Goal: Task Accomplishment & Management: Manage account settings

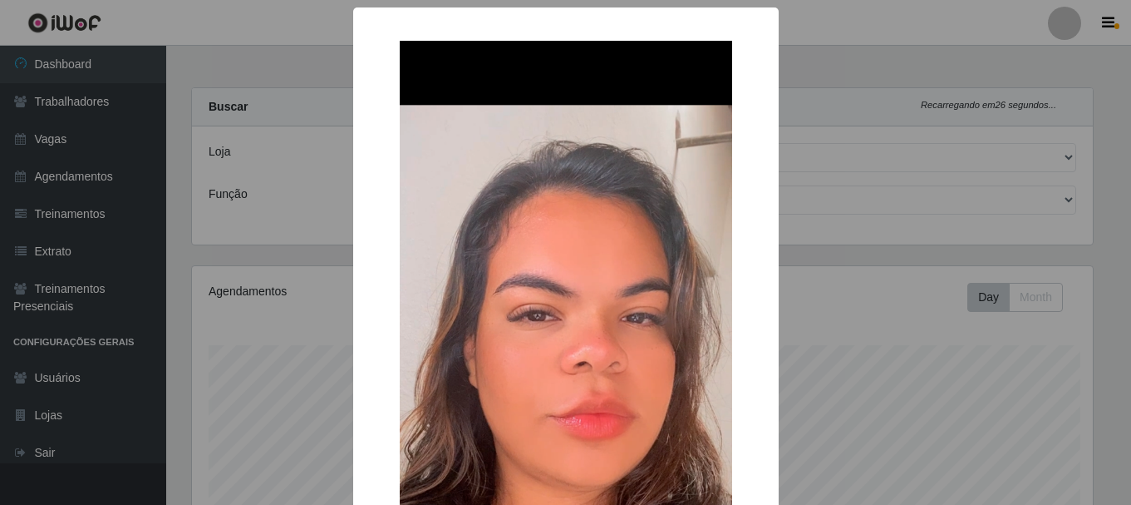
select select "238"
click at [259, 389] on div "× OK Cancel" at bounding box center [565, 252] width 1131 height 505
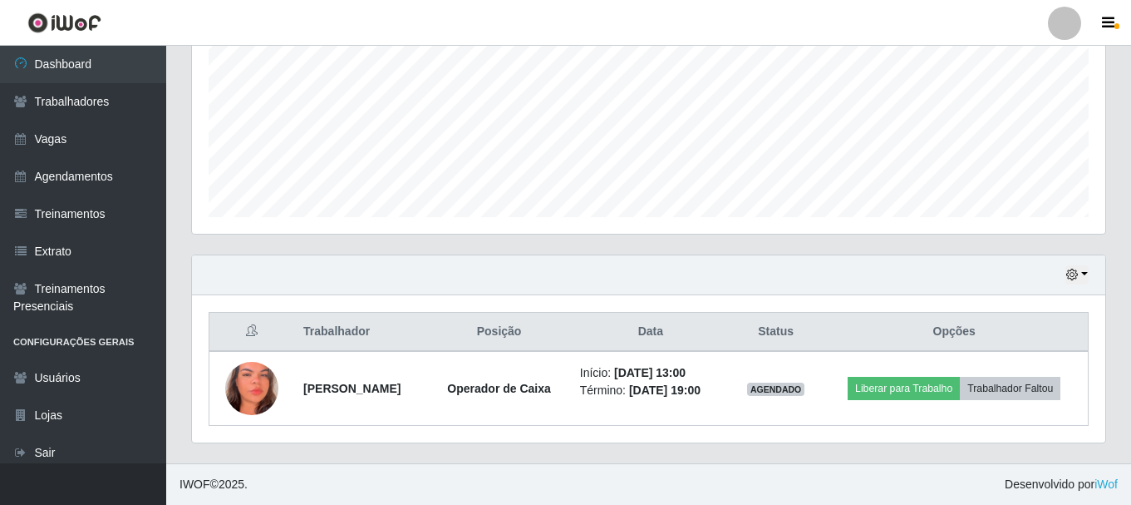
scroll to position [345, 914]
click at [259, 389] on img at bounding box center [251, 389] width 53 height 116
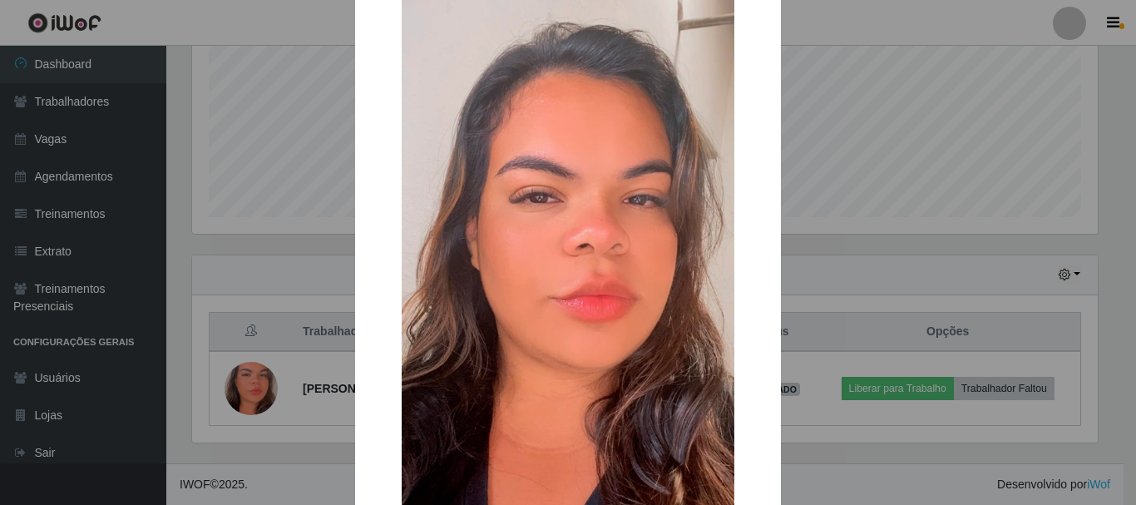
scroll to position [83, 0]
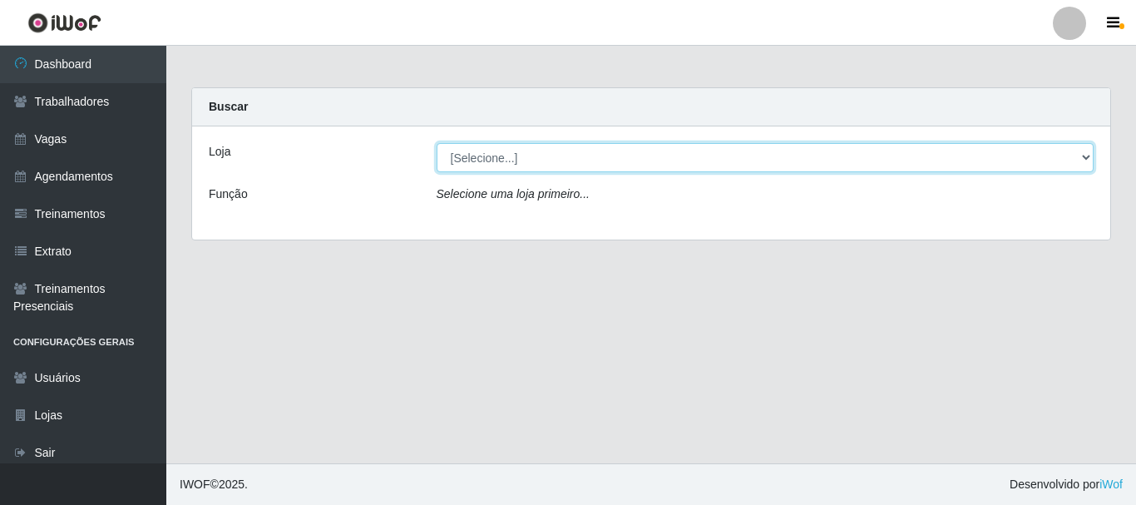
click at [520, 161] on select "[Selecione...] O Cestão - Bayeux" at bounding box center [765, 157] width 658 height 29
select select "238"
click at [436, 143] on select "[Selecione...] O Cestão - Bayeux" at bounding box center [765, 157] width 658 height 29
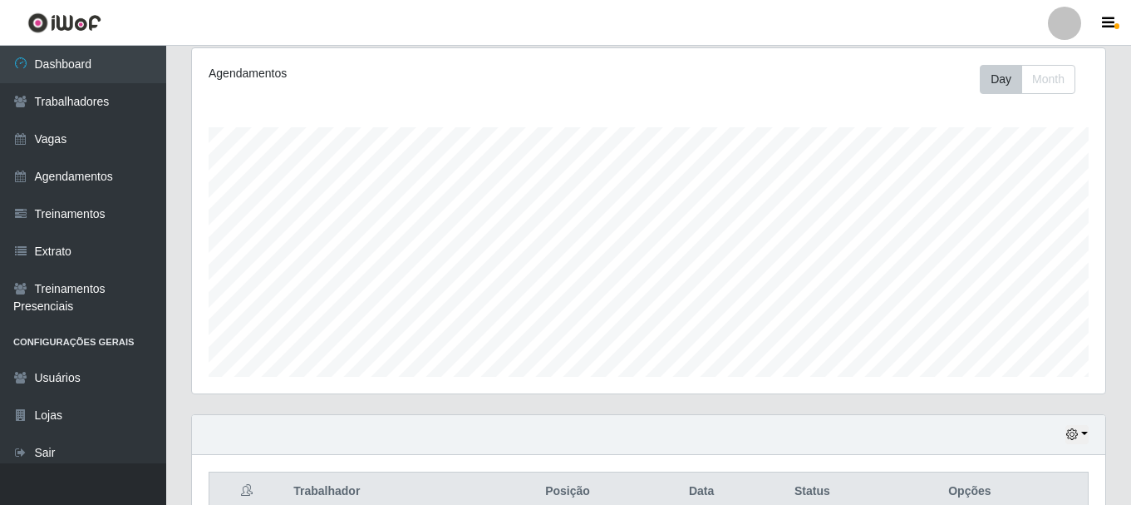
scroll to position [128, 0]
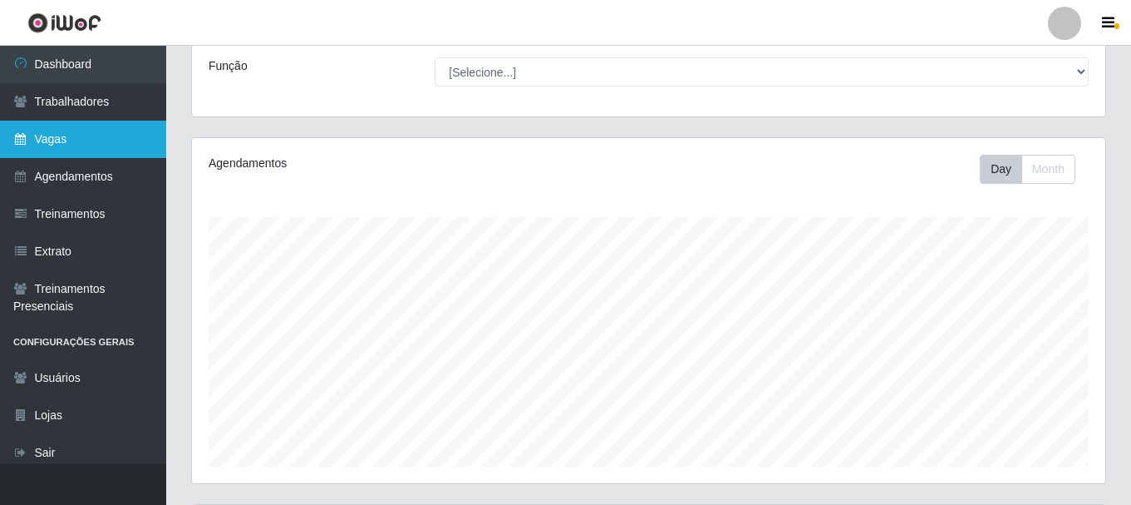
click at [64, 133] on link "Vagas" at bounding box center [83, 139] width 166 height 37
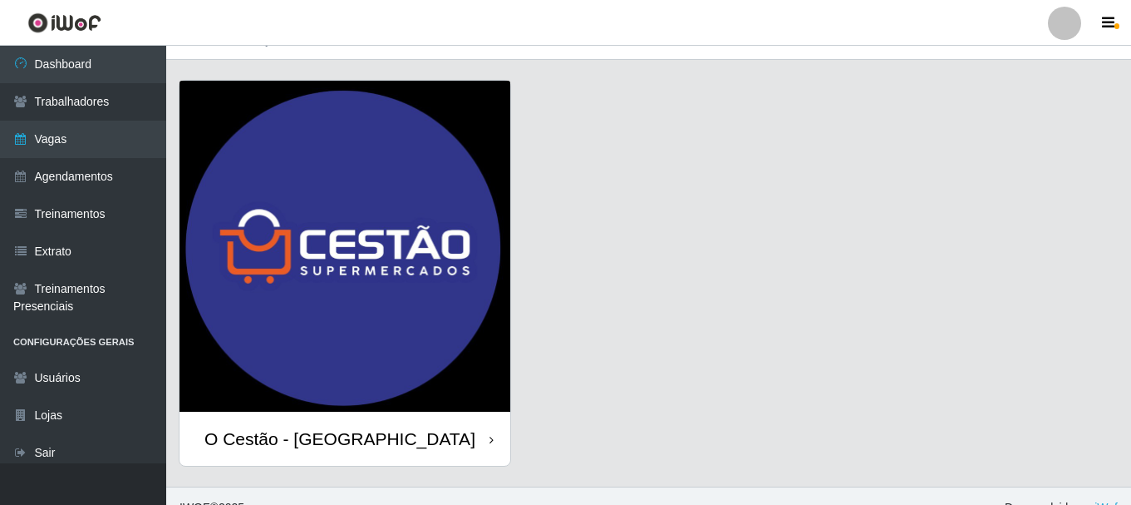
scroll to position [47, 0]
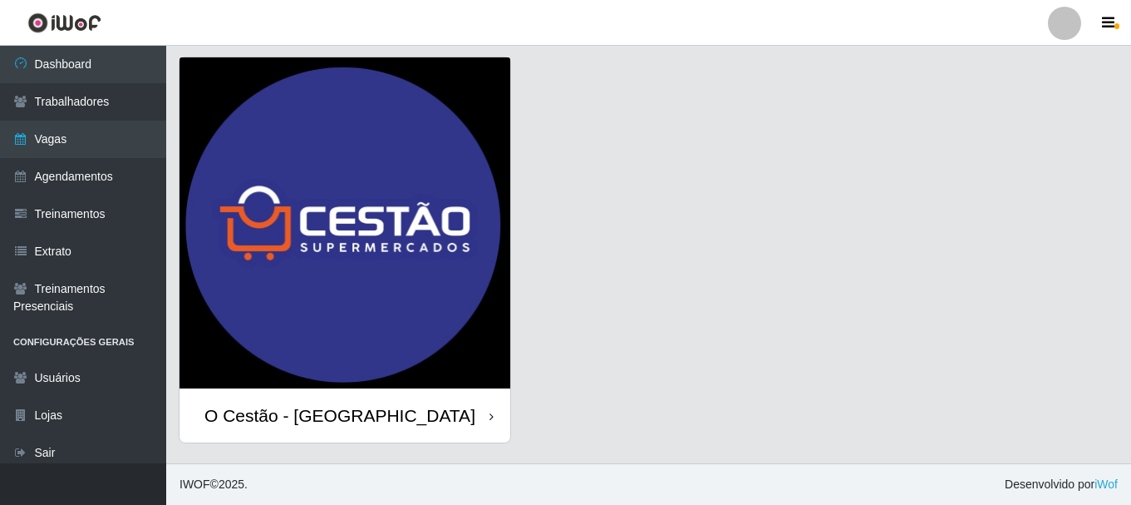
click at [487, 418] on div "O Cestão - [GEOGRAPHIC_DATA]" at bounding box center [345, 415] width 331 height 54
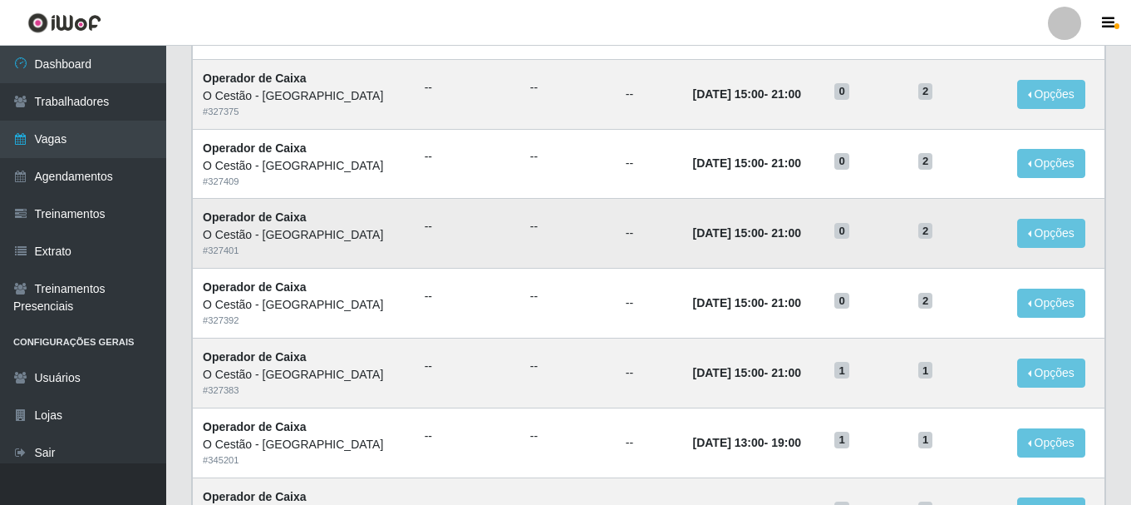
scroll to position [582, 0]
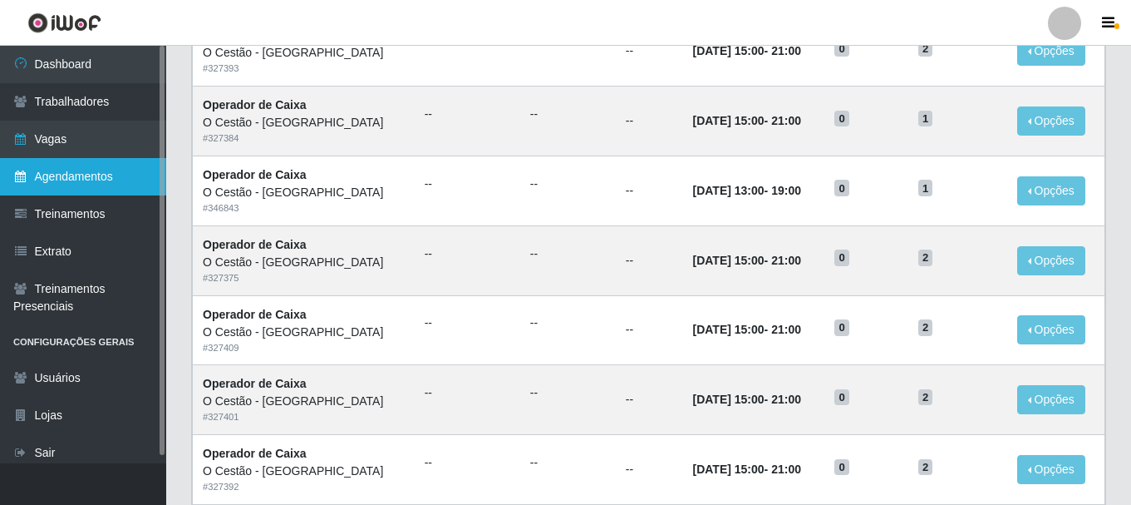
click at [83, 180] on link "Agendamentos" at bounding box center [83, 176] width 166 height 37
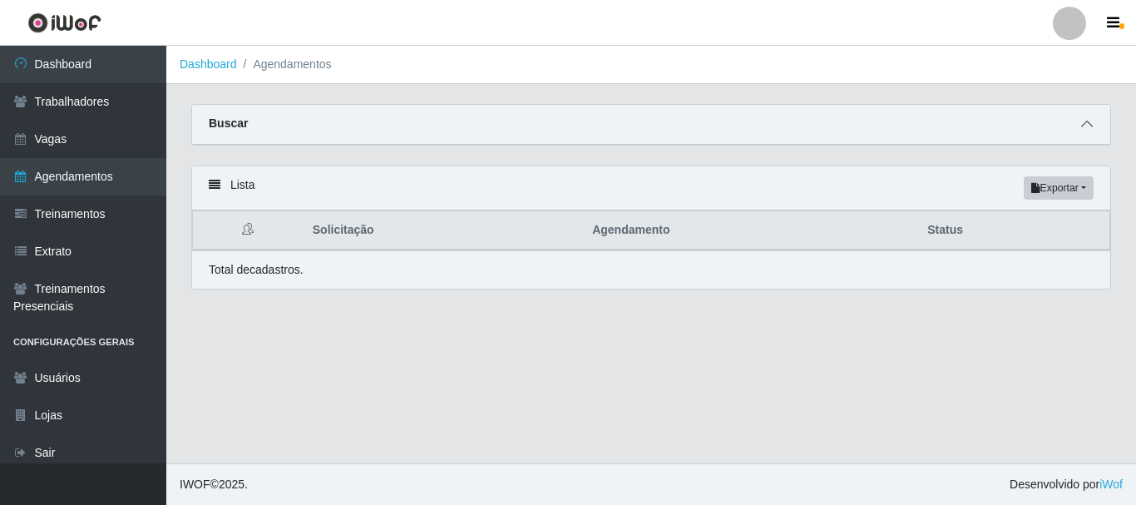
click at [1088, 127] on icon at bounding box center [1087, 124] width 12 height 12
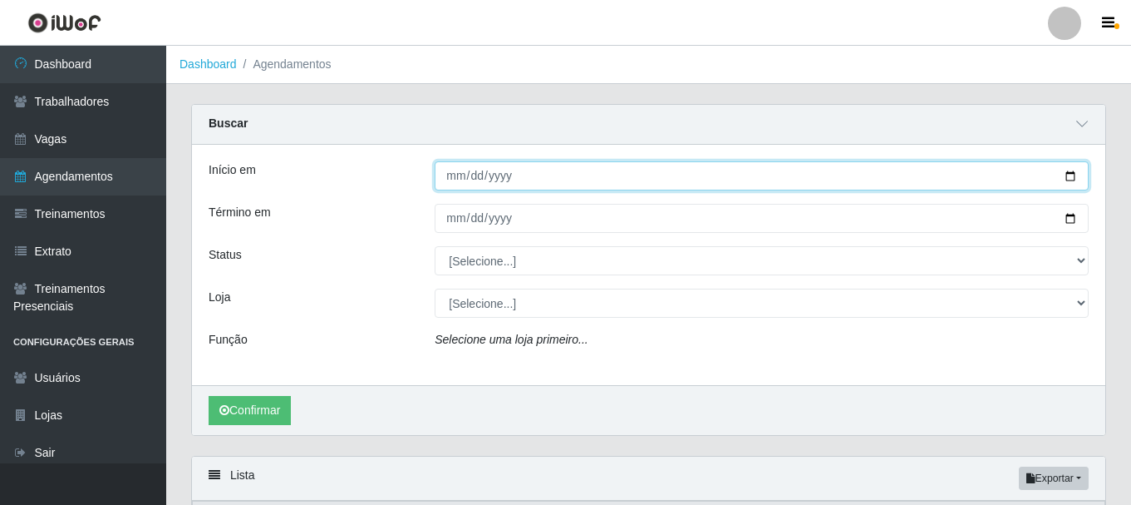
click at [559, 171] on input "Início em" at bounding box center [762, 175] width 654 height 29
type input "2025-09-22"
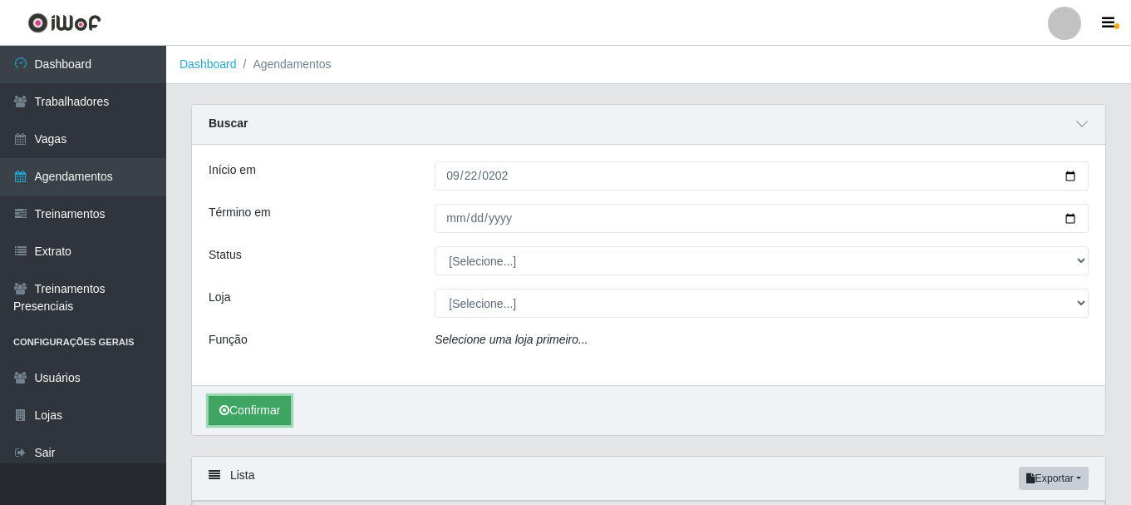
click at [256, 399] on button "Confirmar" at bounding box center [250, 410] width 82 height 29
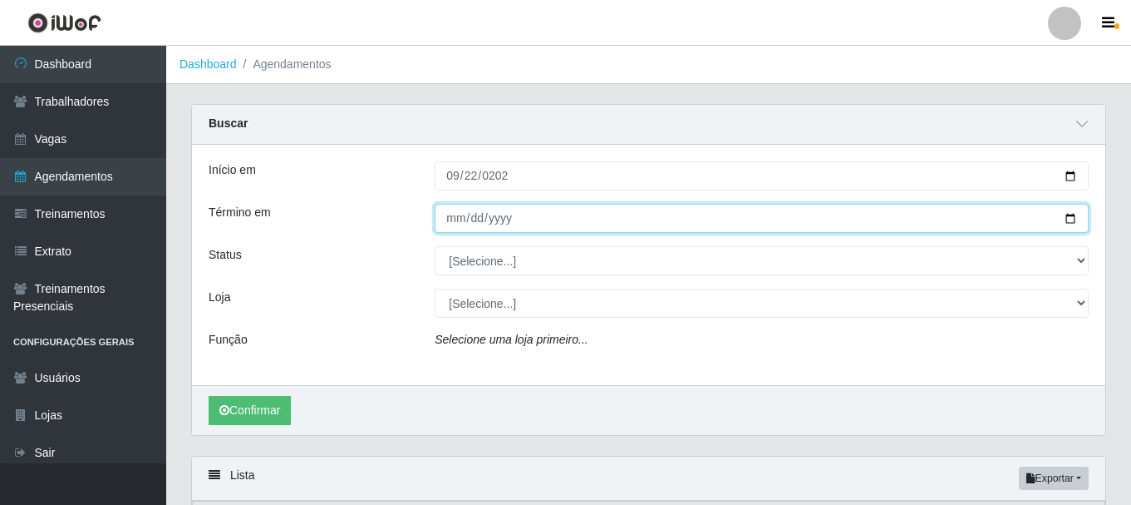
click at [490, 224] on input "Término em" at bounding box center [762, 218] width 654 height 29
type input "92025-01-22"
click at [480, 215] on input "92025-01-22" at bounding box center [762, 218] width 654 height 29
click at [473, 215] on input "92025-01-22" at bounding box center [762, 218] width 654 height 29
type input "2025-09-22"
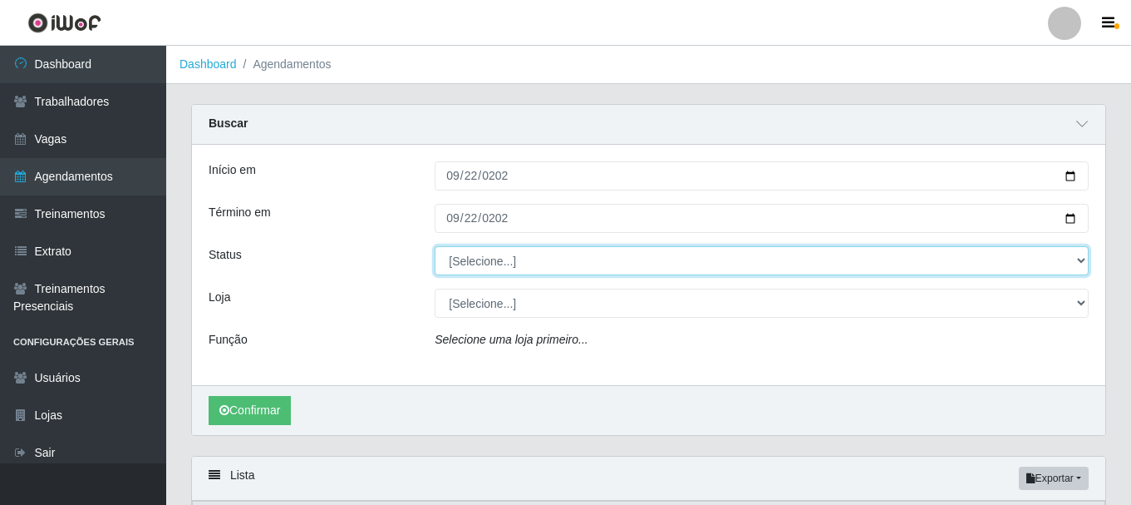
click at [518, 261] on select "[Selecione...] AGENDADO AGUARDANDO LIBERAR EM ANDAMENTO EM REVISÃO FINALIZADO C…" at bounding box center [762, 260] width 654 height 29
select select "AGENDADO"
click at [435, 247] on select "[Selecione...] AGENDADO AGUARDANDO LIBERAR EM ANDAMENTO EM REVISÃO FINALIZADO C…" at bounding box center [762, 260] width 654 height 29
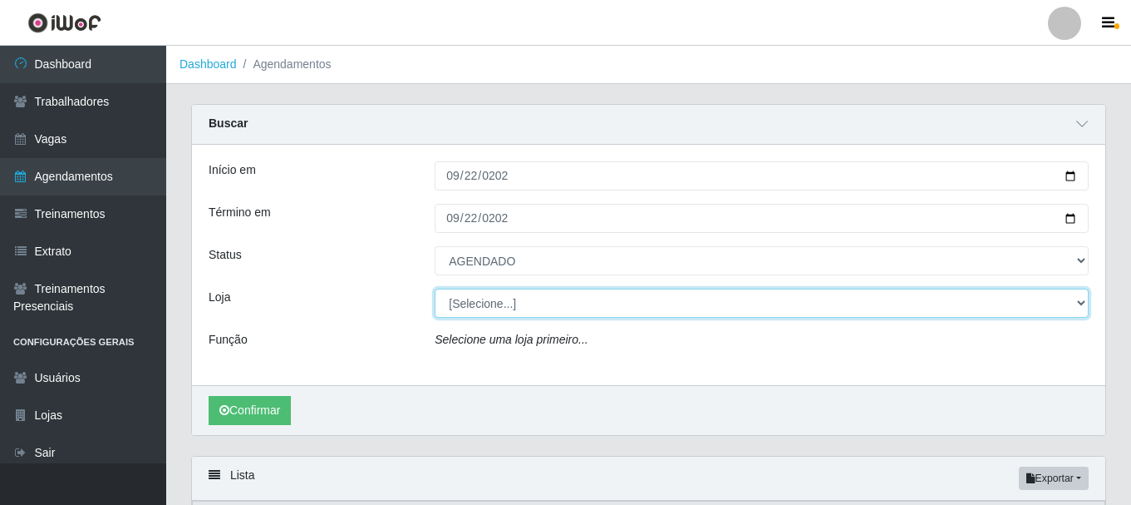
click at [518, 312] on select "[Selecione...] O Cestão - [GEOGRAPHIC_DATA]" at bounding box center [762, 302] width 654 height 29
select select "238"
click at [435, 289] on select "[Selecione...] O Cestão - [GEOGRAPHIC_DATA]" at bounding box center [762, 302] width 654 height 29
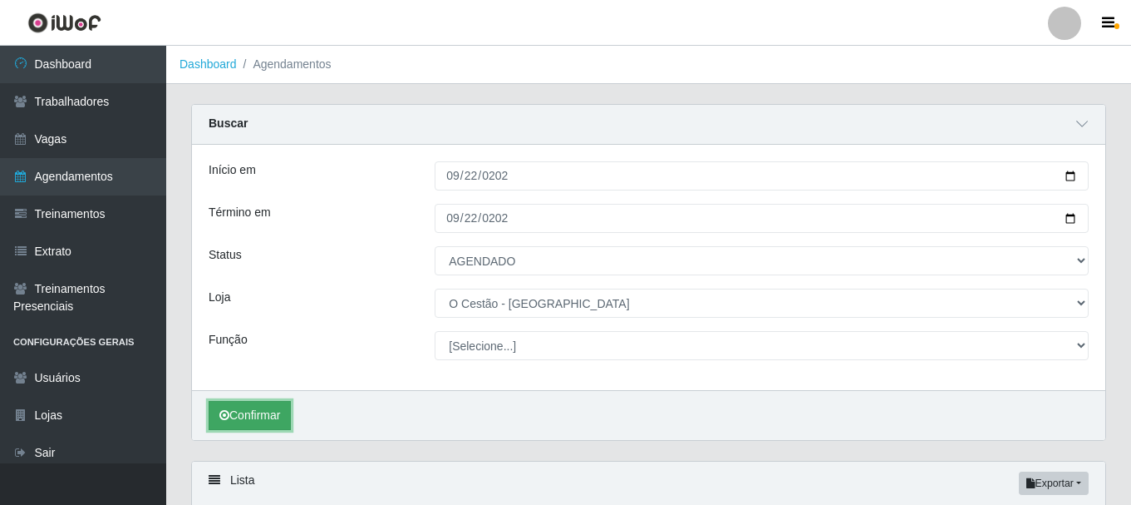
click at [273, 407] on button "Confirmar" at bounding box center [250, 415] width 82 height 29
click at [262, 416] on button "Confirmar" at bounding box center [250, 415] width 82 height 29
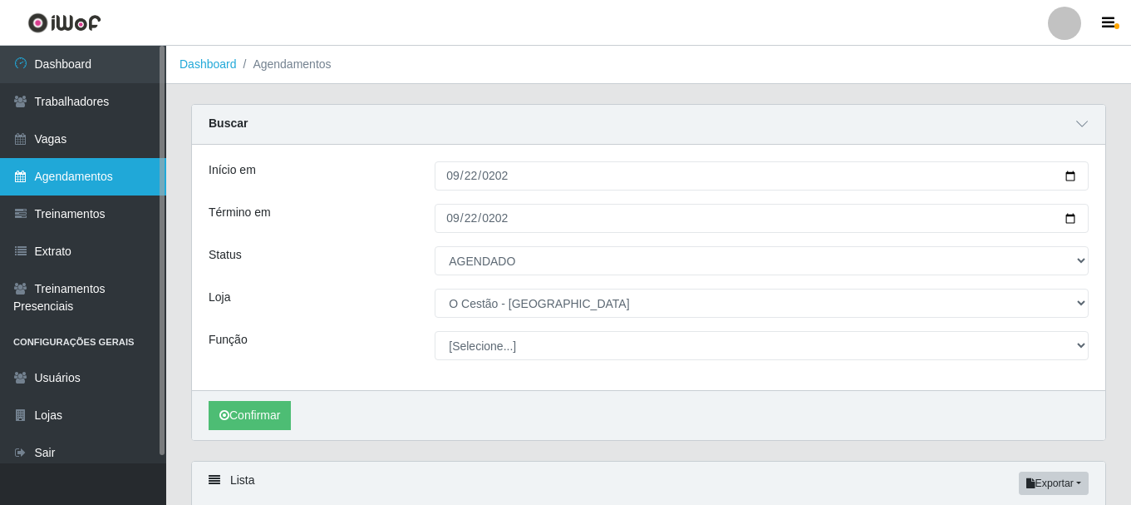
click at [98, 171] on link "Agendamentos" at bounding box center [83, 176] width 166 height 37
select select "[Selecione...]"
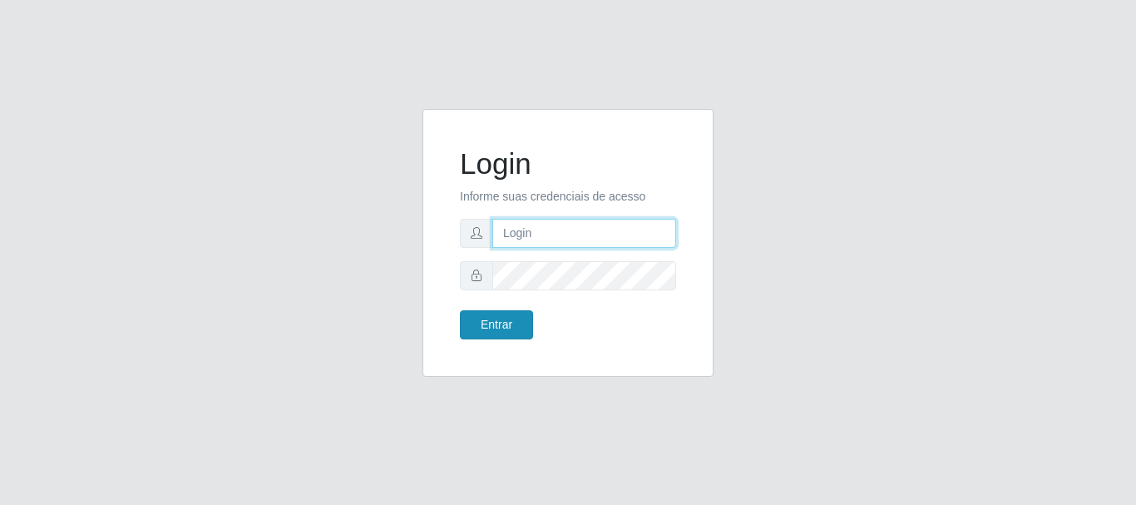
type input "[PERSON_NAME]"
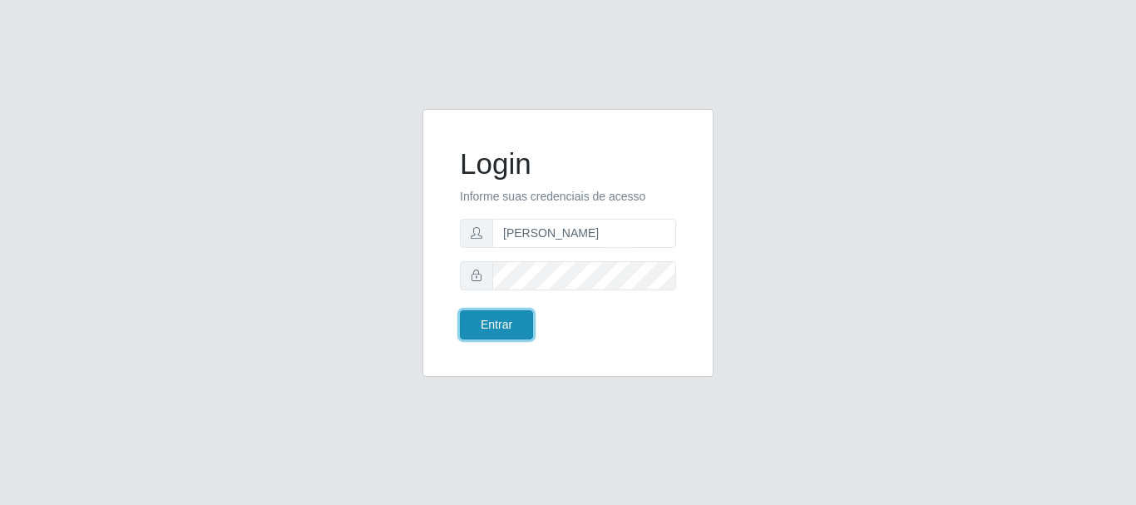
click at [510, 324] on button "Entrar" at bounding box center [496, 324] width 73 height 29
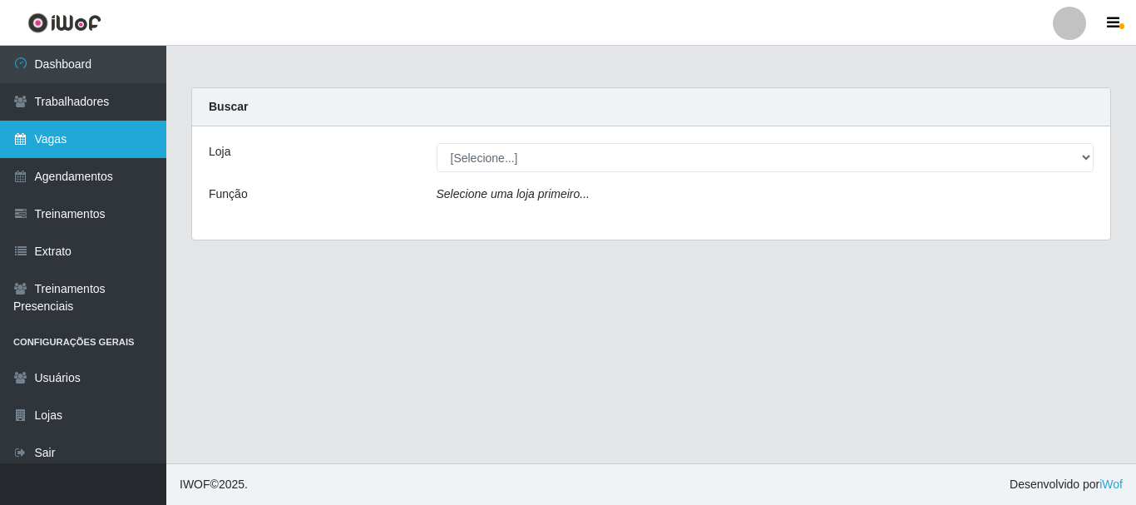
click at [72, 140] on link "Vagas" at bounding box center [83, 139] width 166 height 37
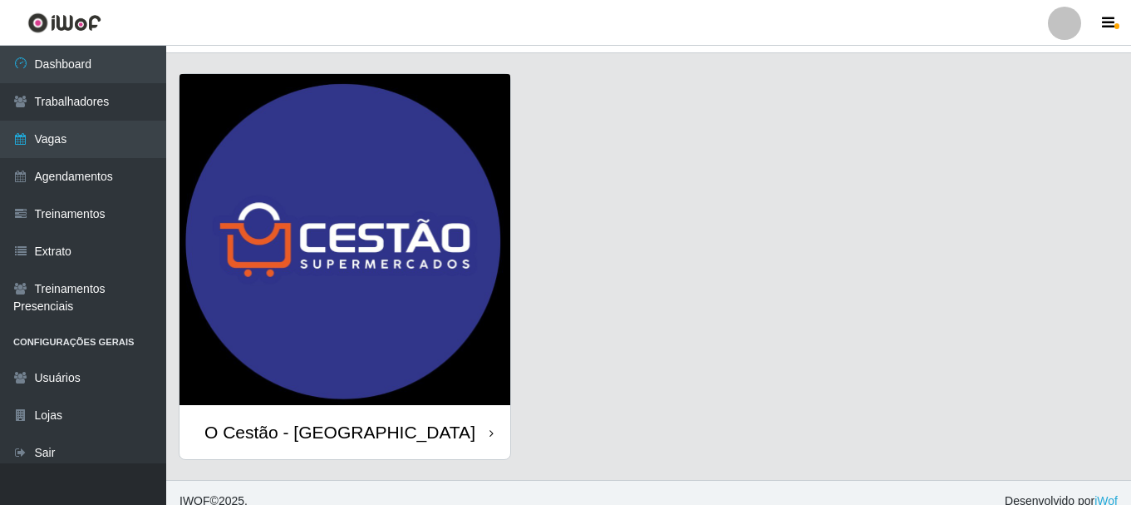
scroll to position [47, 0]
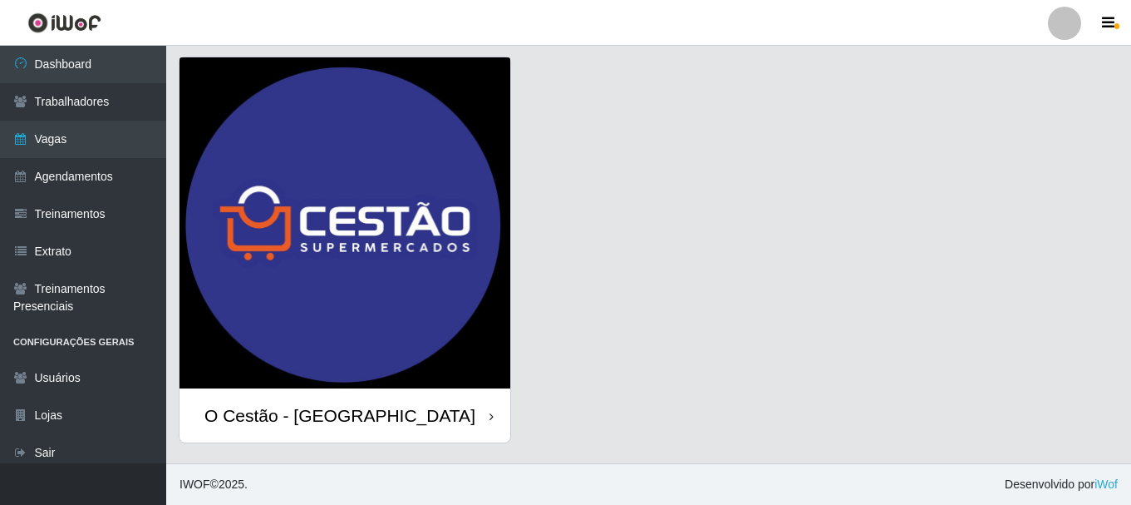
click at [494, 421] on div "O Cestão - [GEOGRAPHIC_DATA]" at bounding box center [345, 415] width 331 height 54
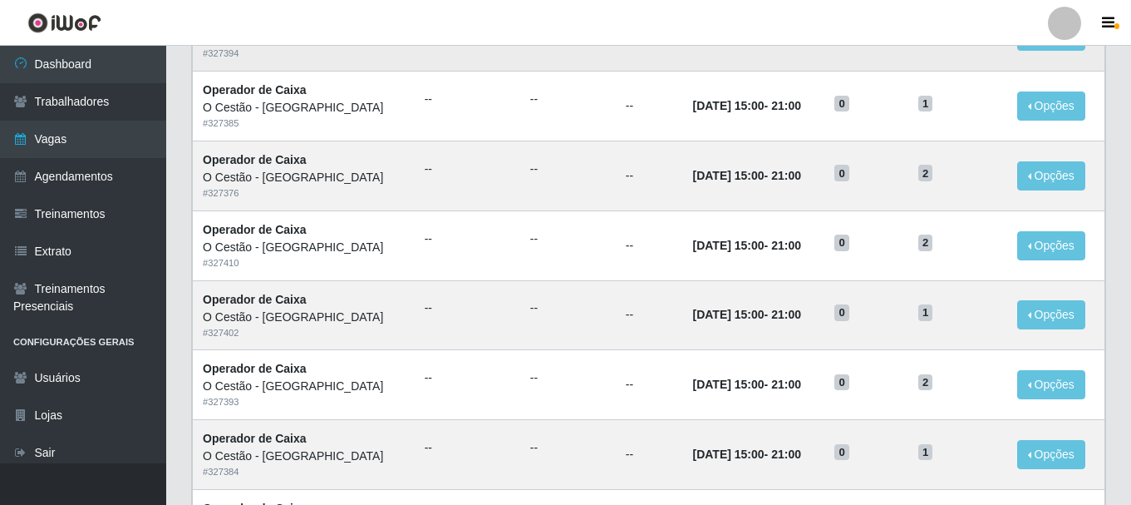
scroll to position [249, 0]
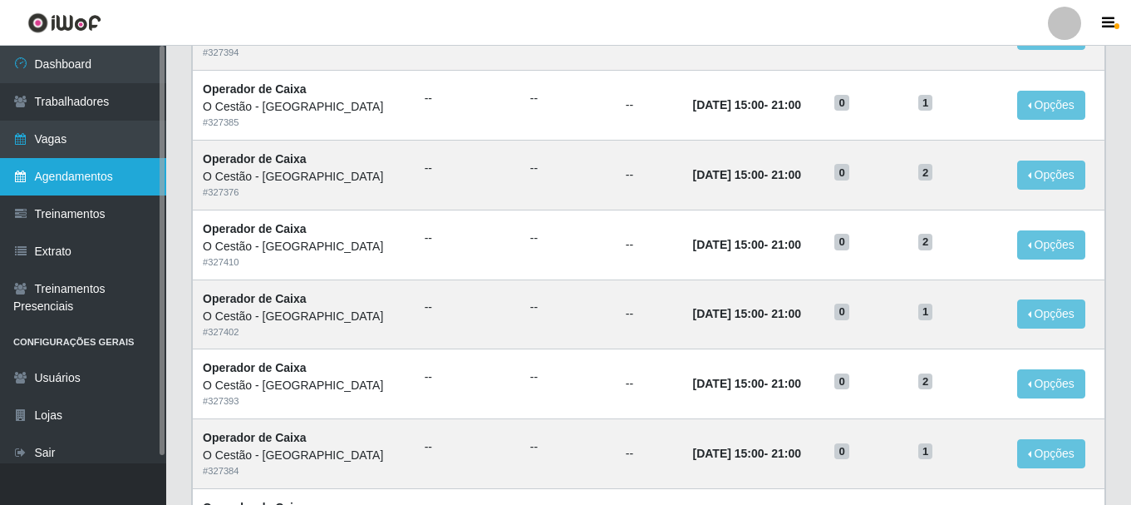
click at [52, 176] on link "Agendamentos" at bounding box center [83, 176] width 166 height 37
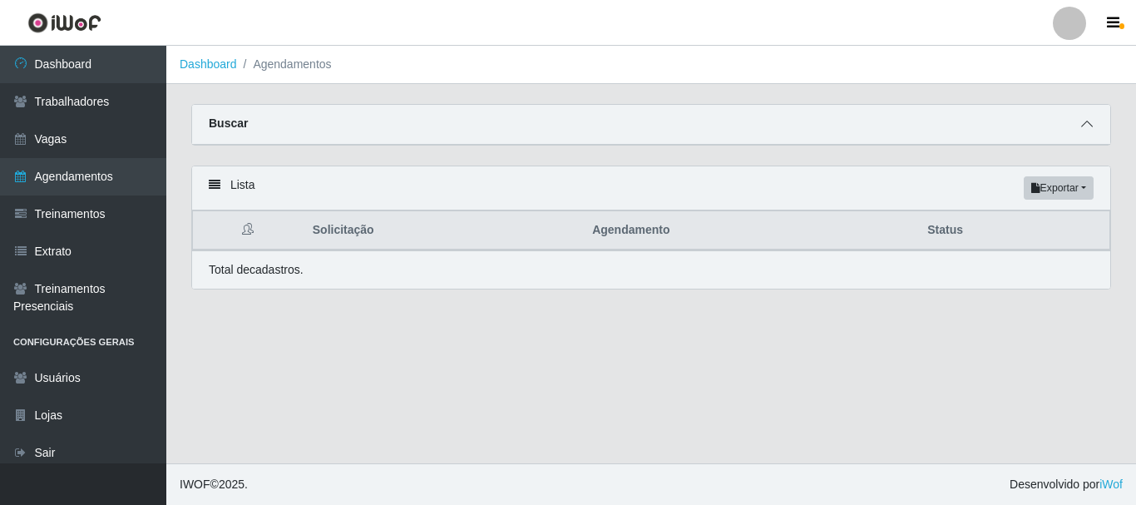
click at [1082, 121] on icon at bounding box center [1087, 124] width 12 height 12
click at [1085, 121] on icon at bounding box center [1087, 124] width 12 height 12
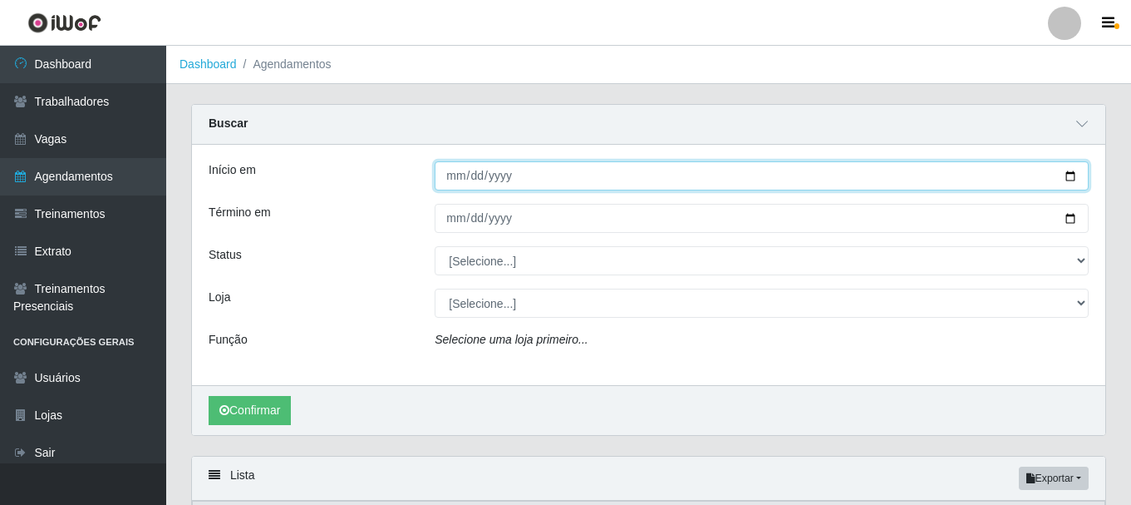
click at [456, 179] on input "Início em" at bounding box center [762, 175] width 654 height 29
type input "2025-09-22"
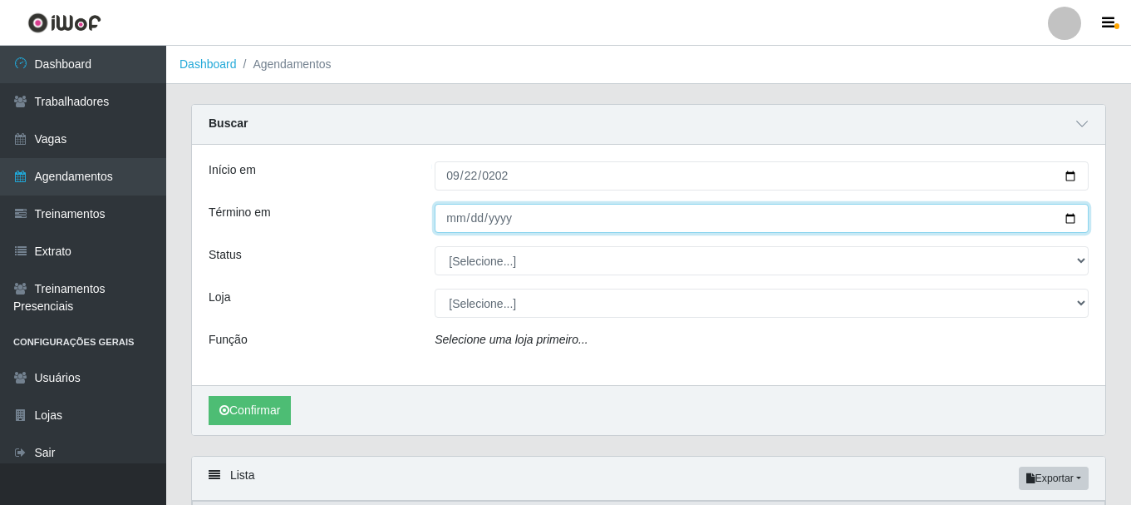
click at [456, 224] on input "Término em" at bounding box center [762, 218] width 654 height 29
type input "0005-09-22"
type input "2025-09-22"
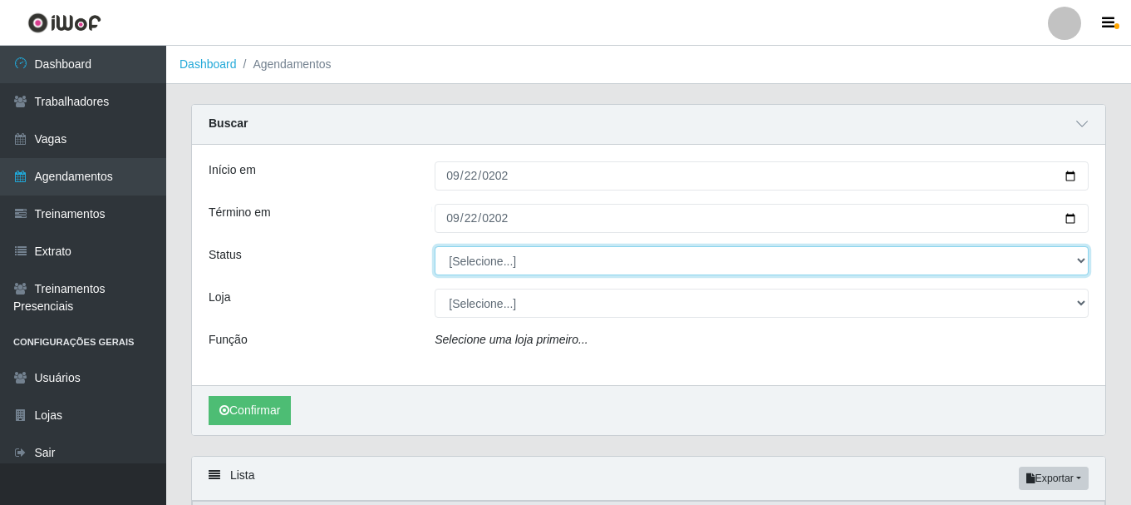
click at [505, 259] on select "[Selecione...] AGENDADO AGUARDANDO LIBERAR EM ANDAMENTO EM REVISÃO FINALIZADO C…" at bounding box center [762, 260] width 654 height 29
select select "AGENDADO"
click at [435, 247] on select "[Selecione...] AGENDADO AGUARDANDO LIBERAR EM ANDAMENTO EM REVISÃO FINALIZADO C…" at bounding box center [762, 260] width 654 height 29
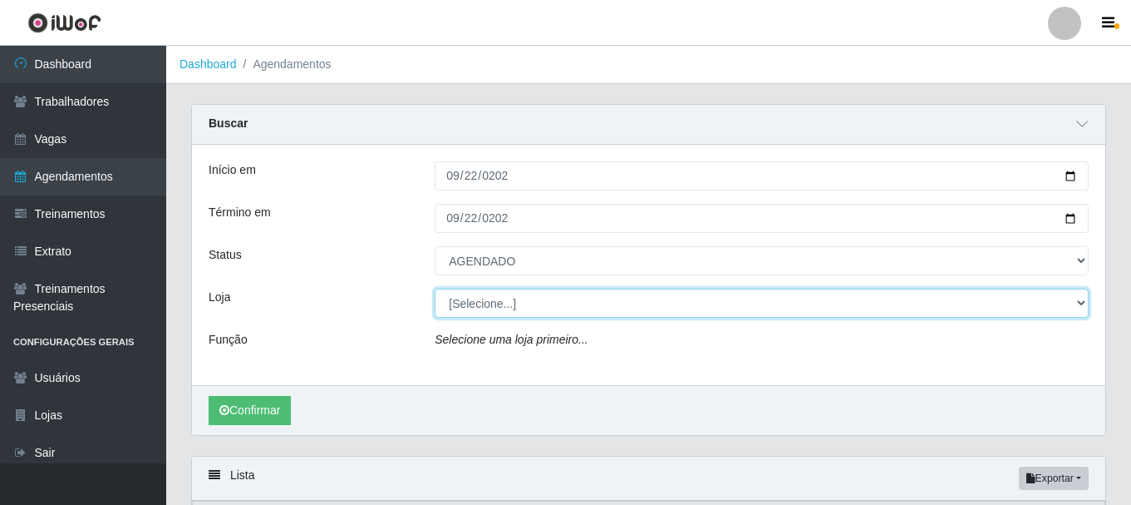
click at [508, 309] on select "[Selecione...] O Cestão - [GEOGRAPHIC_DATA]" at bounding box center [762, 302] width 654 height 29
select select "238"
click at [435, 289] on select "[Selecione...] O Cestão - [GEOGRAPHIC_DATA]" at bounding box center [762, 302] width 654 height 29
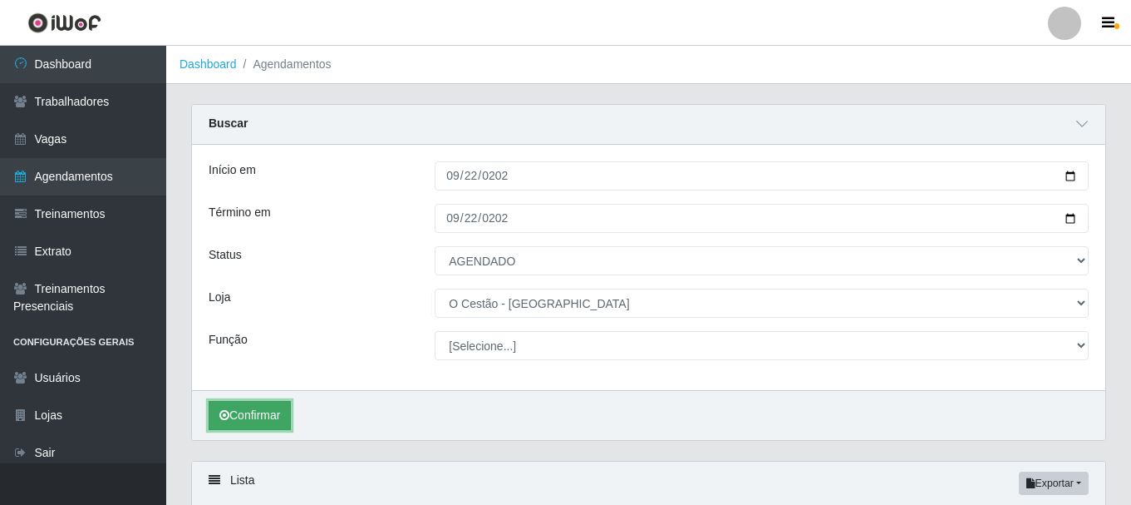
click at [264, 412] on button "Confirmar" at bounding box center [250, 415] width 82 height 29
click at [271, 411] on button "Confirmar" at bounding box center [250, 415] width 82 height 29
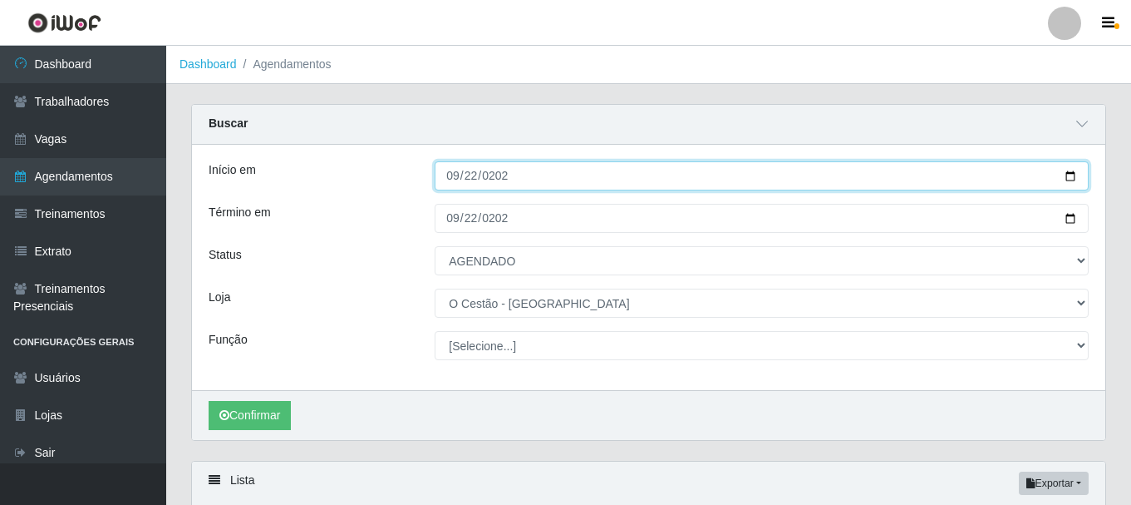
click at [452, 177] on input "2025-09-22" at bounding box center [762, 175] width 654 height 29
type input "2025-09-23"
type input "62025-09-23"
type input "252025-09-23"
type input "2025-09-23"
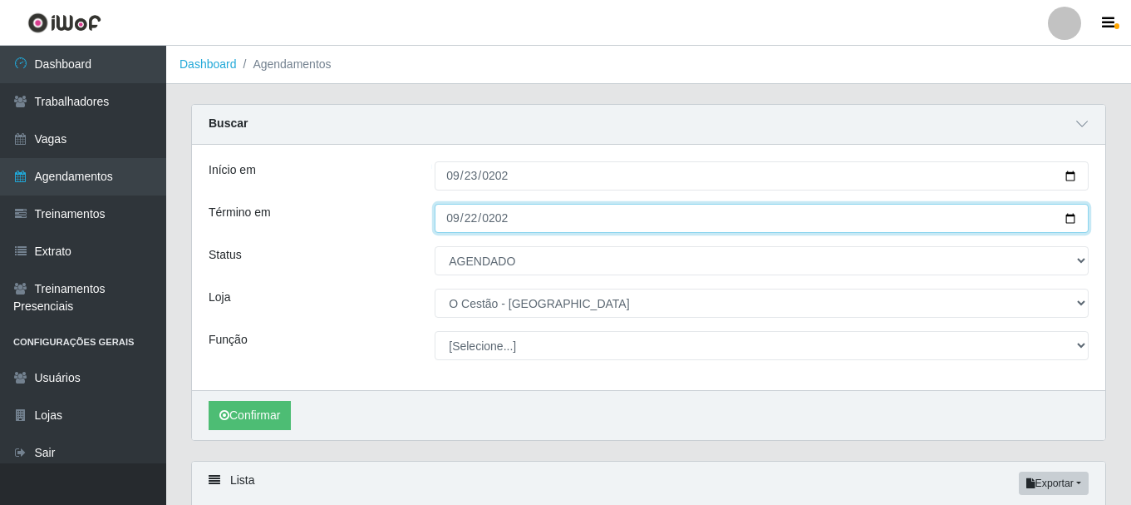
click at [453, 216] on input "2025-09-22" at bounding box center [762, 218] width 654 height 29
type input "2025-09-23"
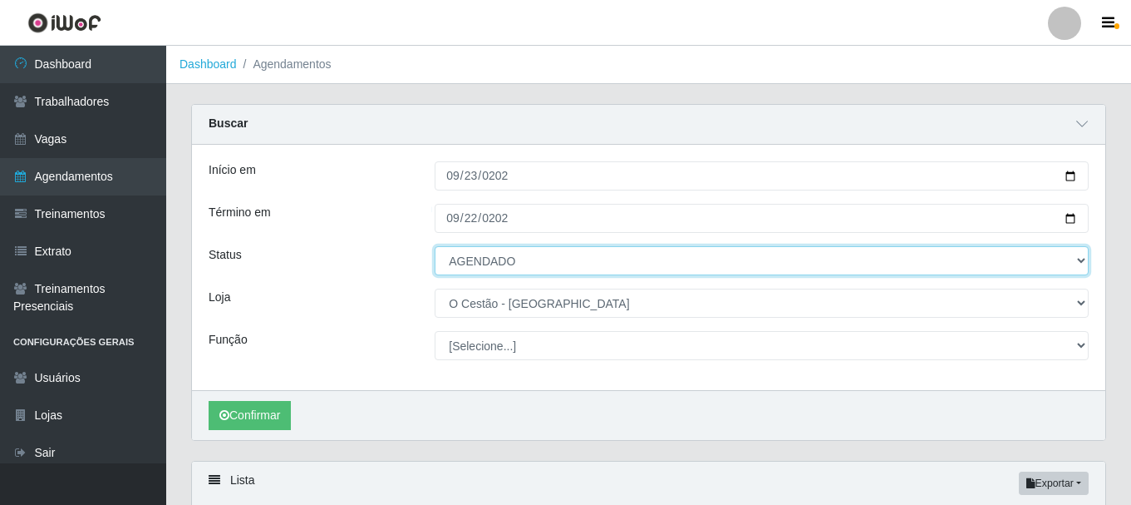
click at [505, 256] on select "[Selecione...] AGENDADO AGUARDANDO LIBERAR EM ANDAMENTO EM REVISÃO FINALIZADO C…" at bounding box center [762, 260] width 654 height 29
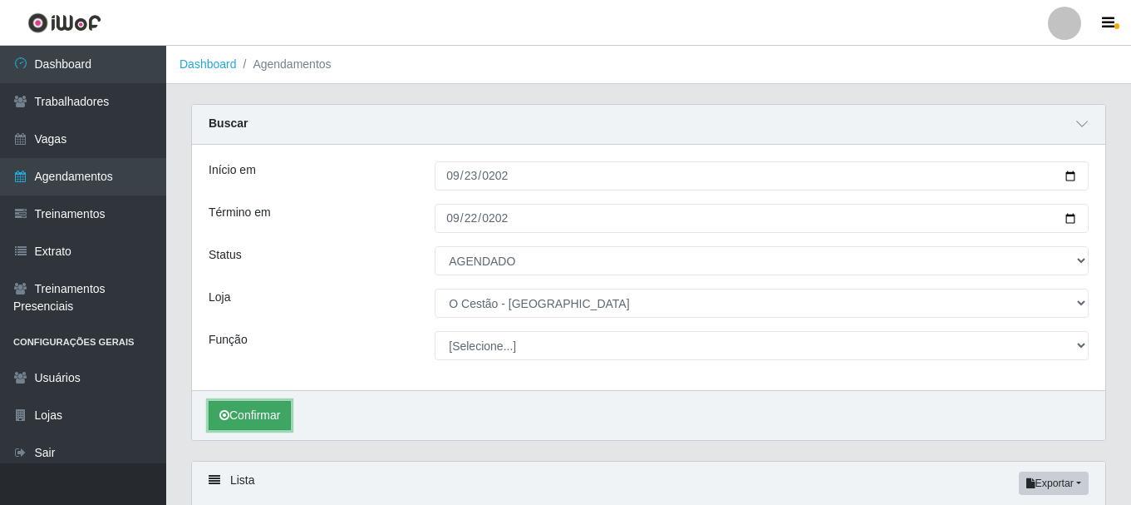
click at [244, 410] on button "Confirmar" at bounding box center [250, 415] width 82 height 29
click at [249, 414] on button "Confirmar" at bounding box center [250, 415] width 82 height 29
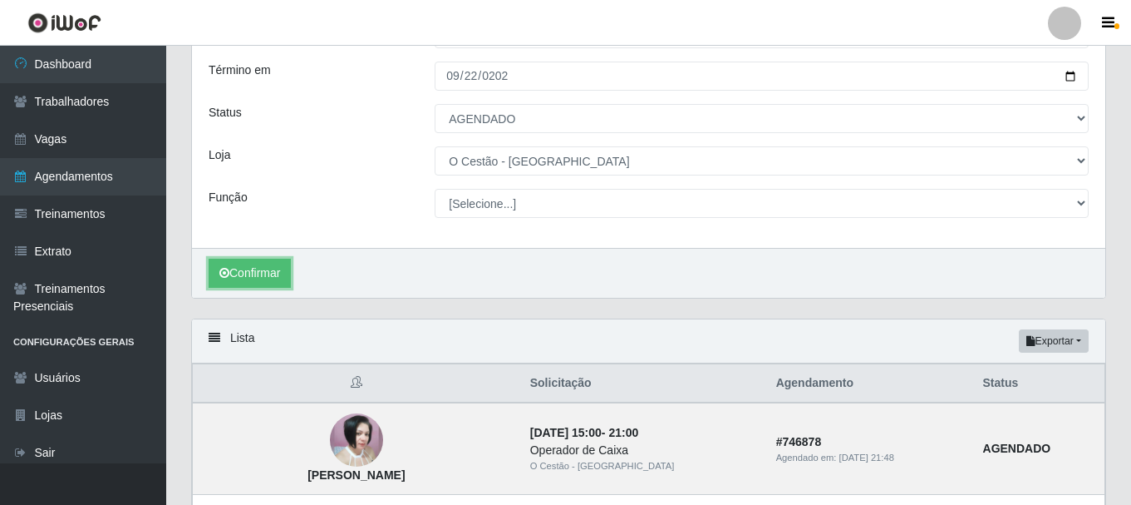
scroll to position [249, 0]
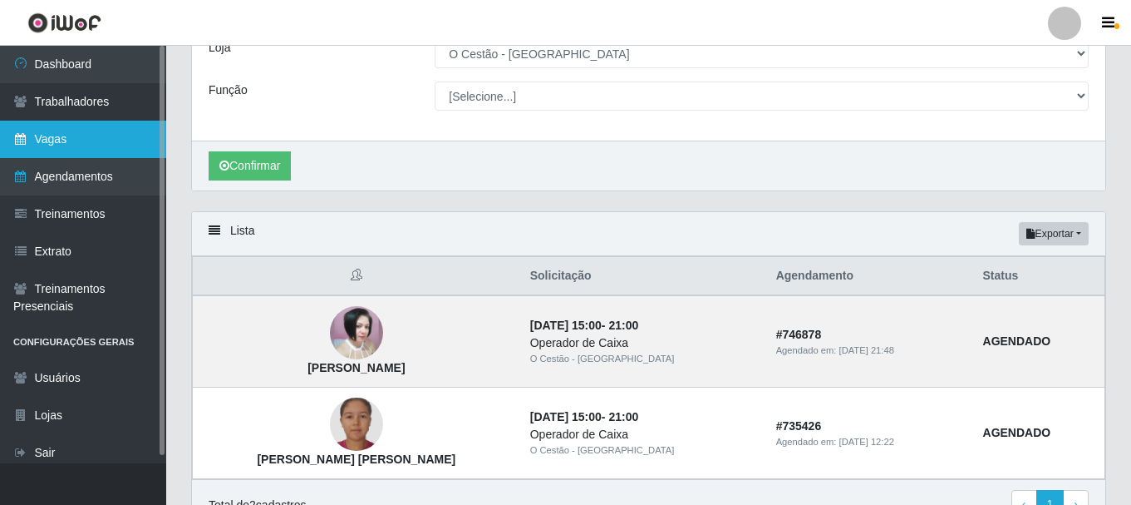
click at [96, 131] on link "Vagas" at bounding box center [83, 139] width 166 height 37
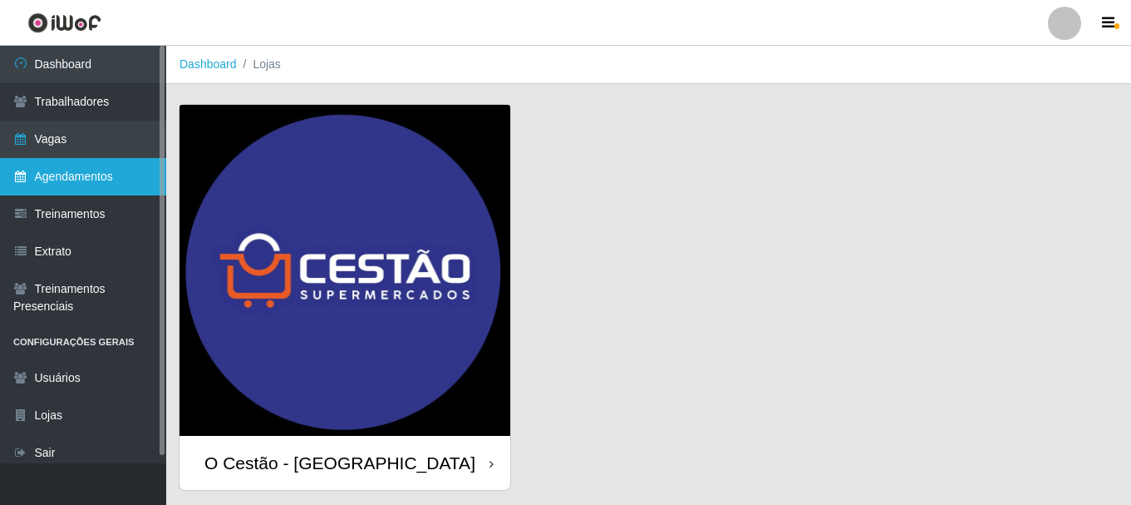
click at [127, 174] on link "Agendamentos" at bounding box center [83, 176] width 166 height 37
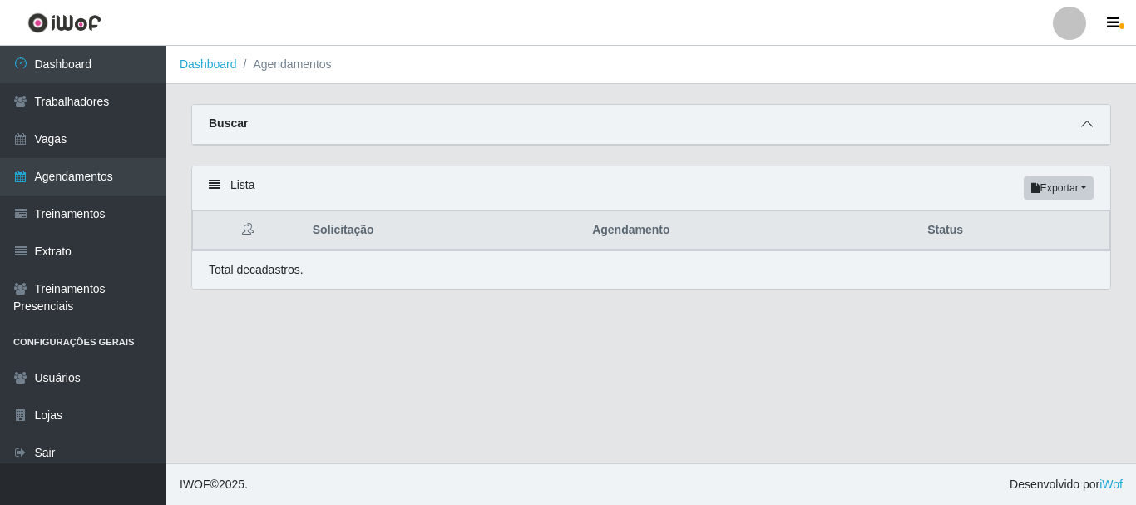
click at [1084, 124] on icon at bounding box center [1087, 124] width 12 height 12
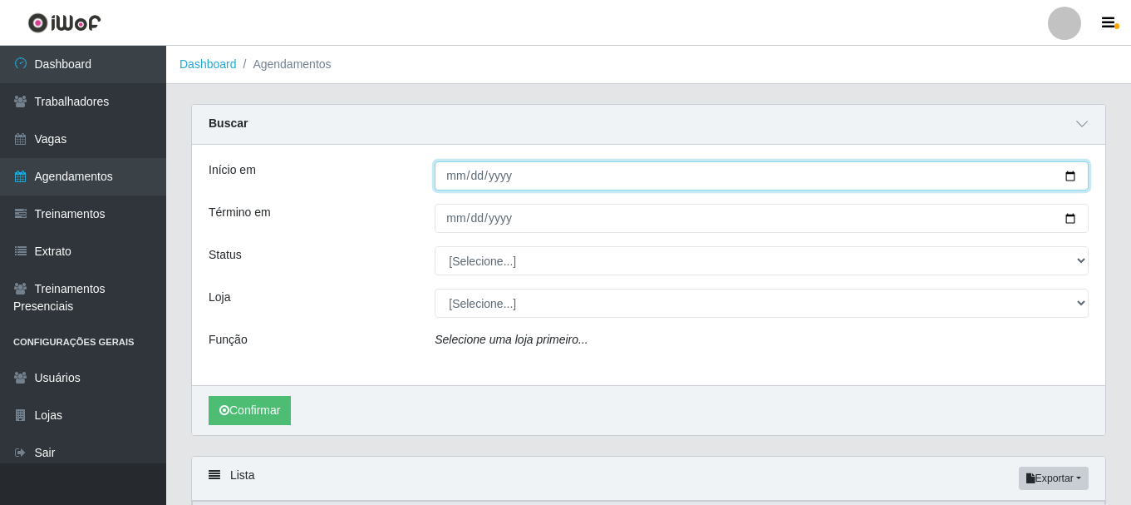
click at [447, 176] on input "Início em" at bounding box center [762, 175] width 654 height 29
type input "2025-09-24"
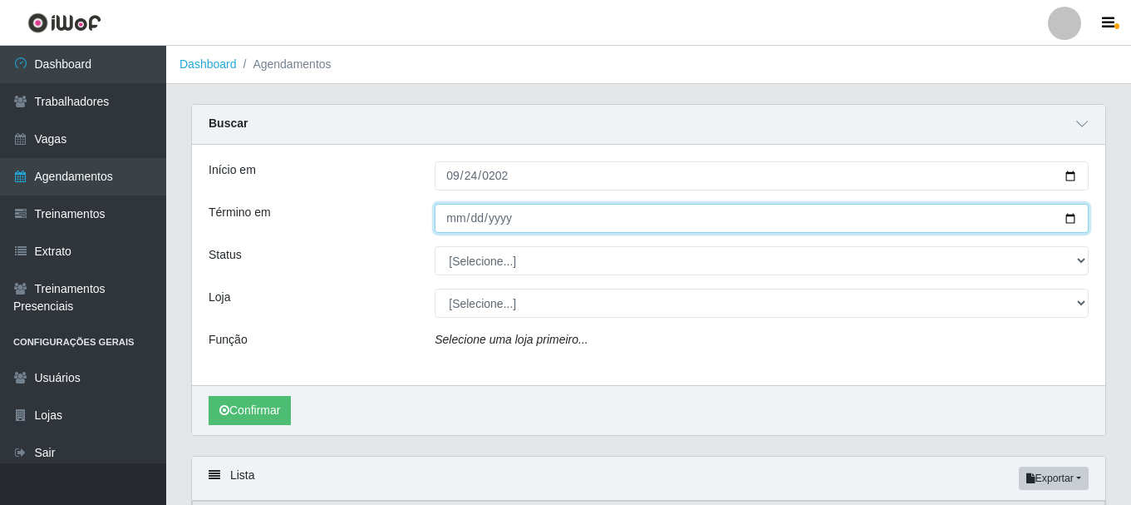
click at [448, 217] on input "Término em" at bounding box center [762, 218] width 654 height 29
click at [474, 220] on input "Término em" at bounding box center [762, 218] width 654 height 29
type input "2025-09-24"
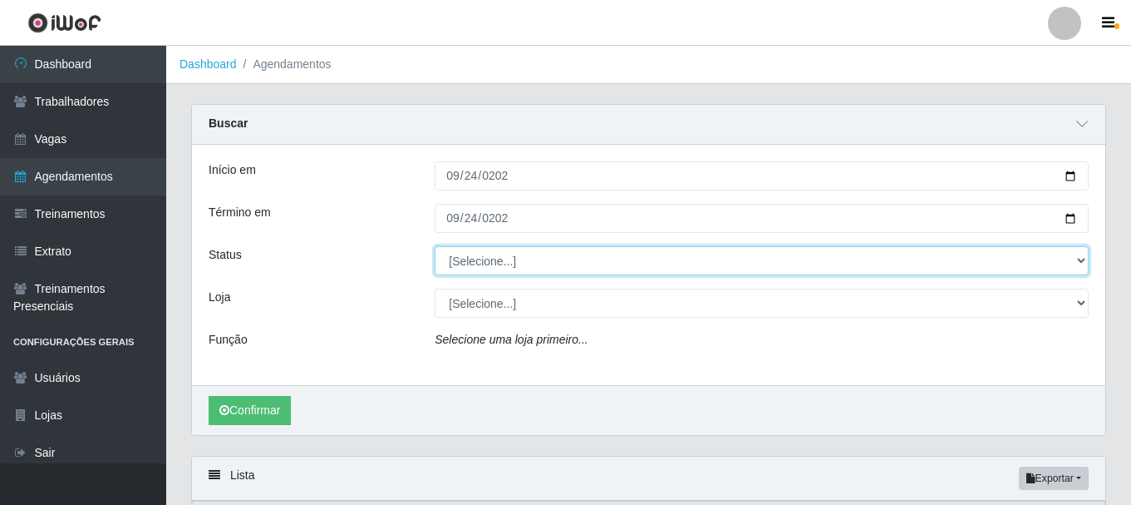
click at [466, 259] on select "[Selecione...] AGENDADO AGUARDANDO LIBERAR EM ANDAMENTO EM REVISÃO FINALIZADO C…" at bounding box center [762, 260] width 654 height 29
select select "AGENDADO"
click at [435, 247] on select "[Selecione...] AGENDADO AGUARDANDO LIBERAR EM ANDAMENTO EM REVISÃO FINALIZADO C…" at bounding box center [762, 260] width 654 height 29
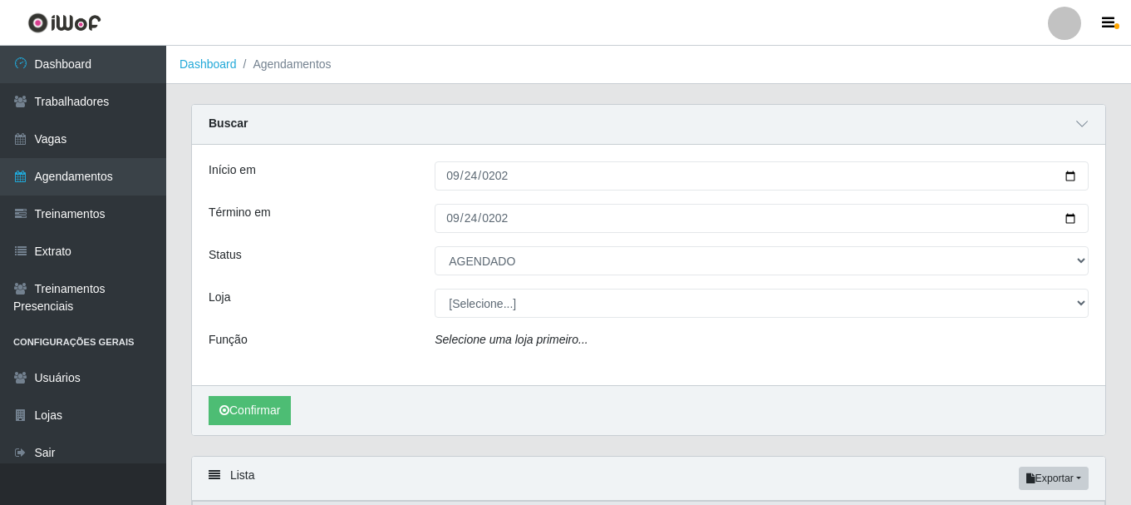
click at [479, 344] on icon "Selecione uma loja primeiro..." at bounding box center [511, 339] width 153 height 13
click at [275, 412] on button "Confirmar" at bounding box center [250, 410] width 82 height 29
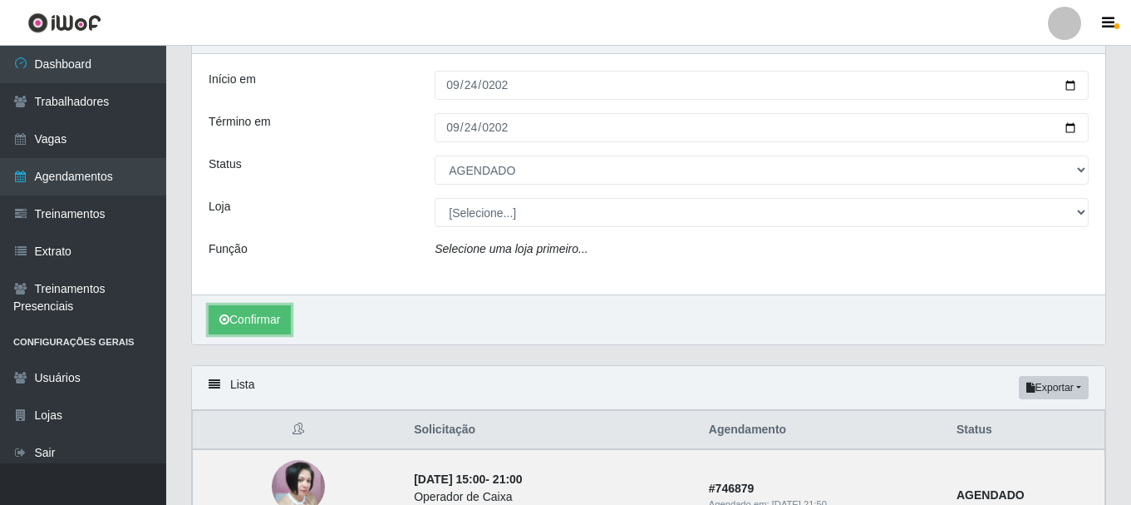
scroll to position [54, 0]
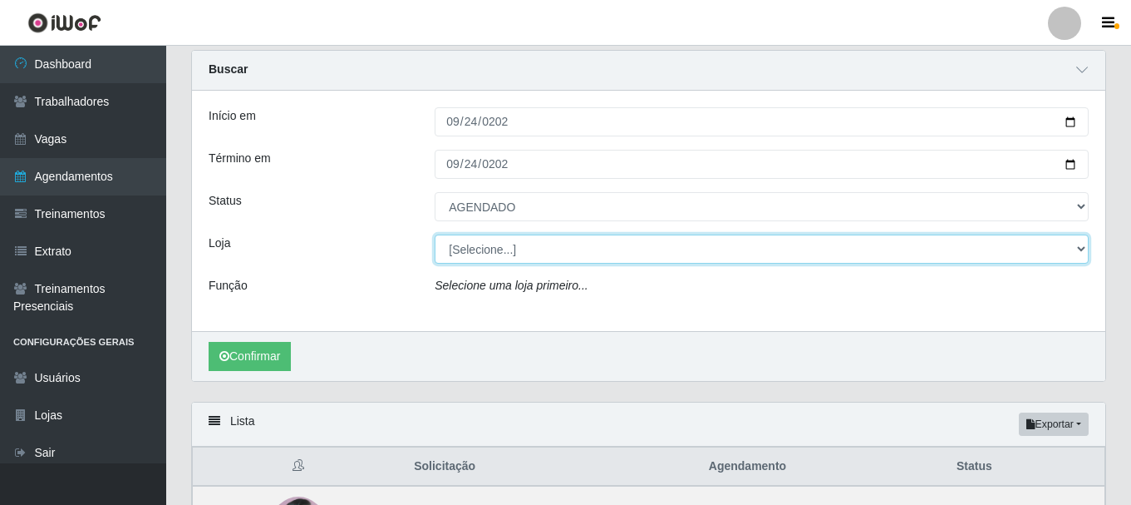
click at [470, 253] on select "[Selecione...] O Cestão - [GEOGRAPHIC_DATA]" at bounding box center [762, 248] width 654 height 29
select select "238"
click at [435, 235] on select "[Selecione...] O Cestão - [GEOGRAPHIC_DATA]" at bounding box center [762, 248] width 654 height 29
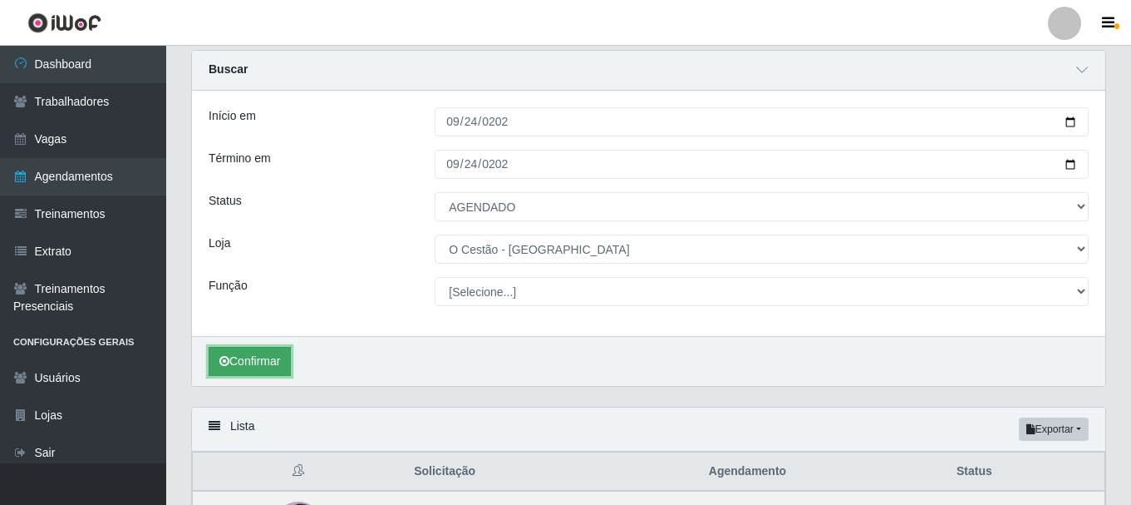
click at [269, 361] on button "Confirmar" at bounding box center [250, 361] width 82 height 29
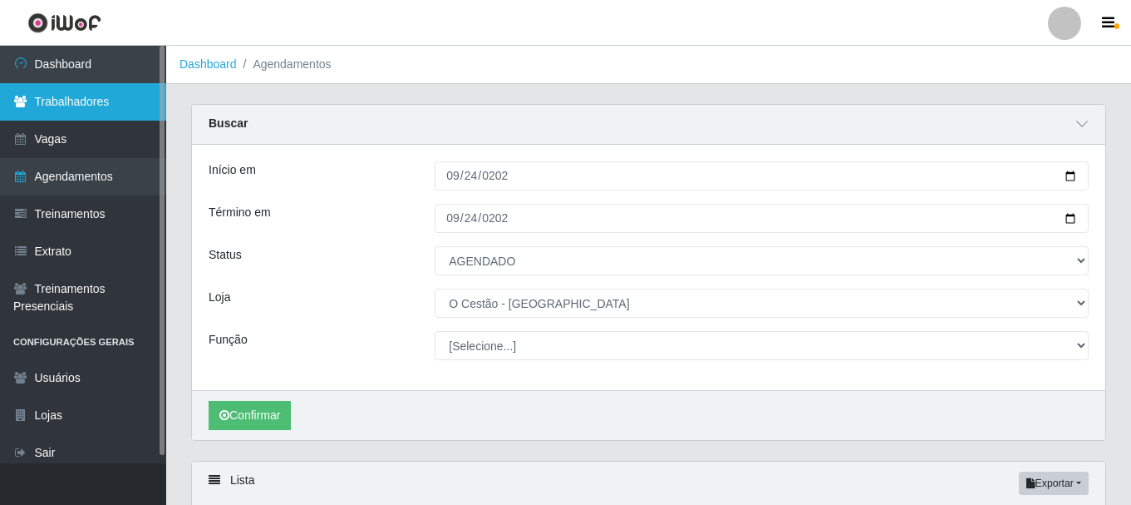
click at [81, 100] on link "Trabalhadores" at bounding box center [83, 101] width 166 height 37
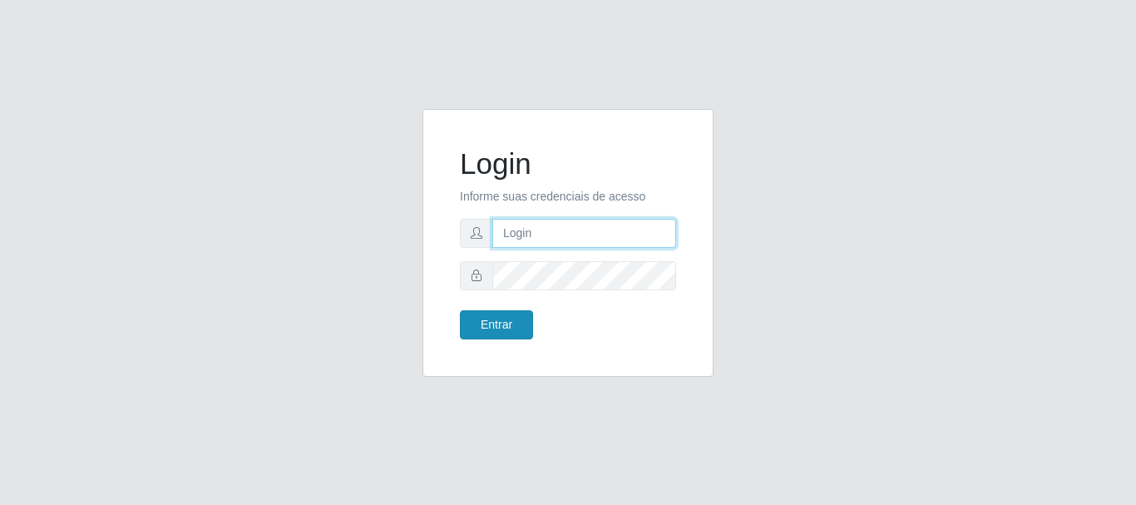
type input "[PERSON_NAME]"
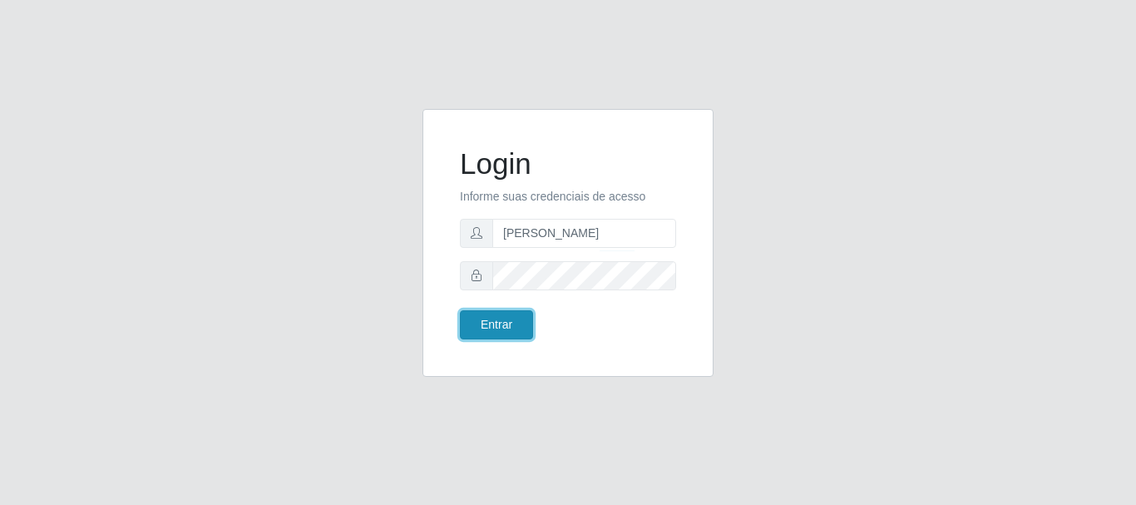
click at [497, 317] on button "Entrar" at bounding box center [496, 324] width 73 height 29
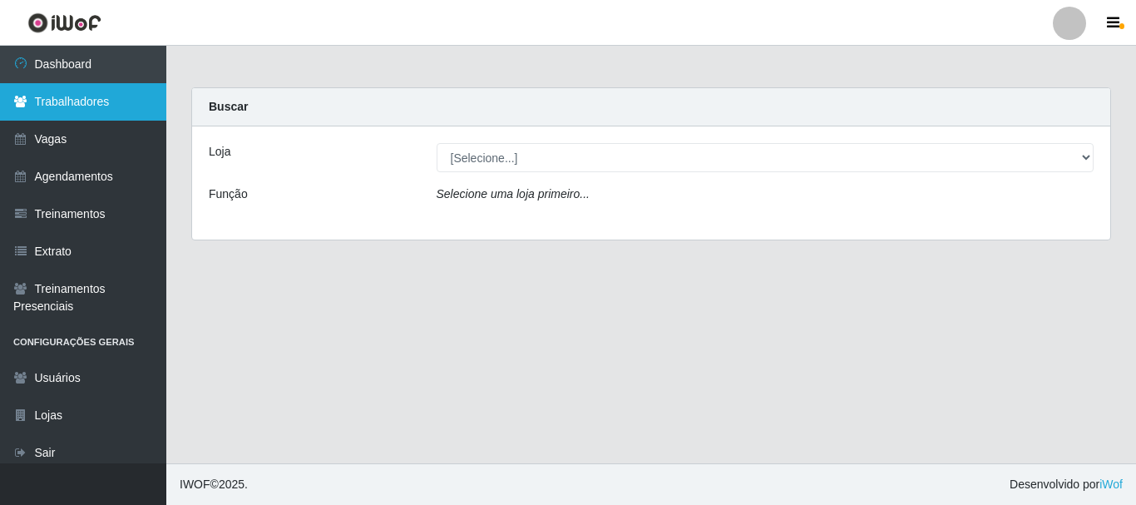
click at [69, 106] on link "Trabalhadores" at bounding box center [83, 101] width 166 height 37
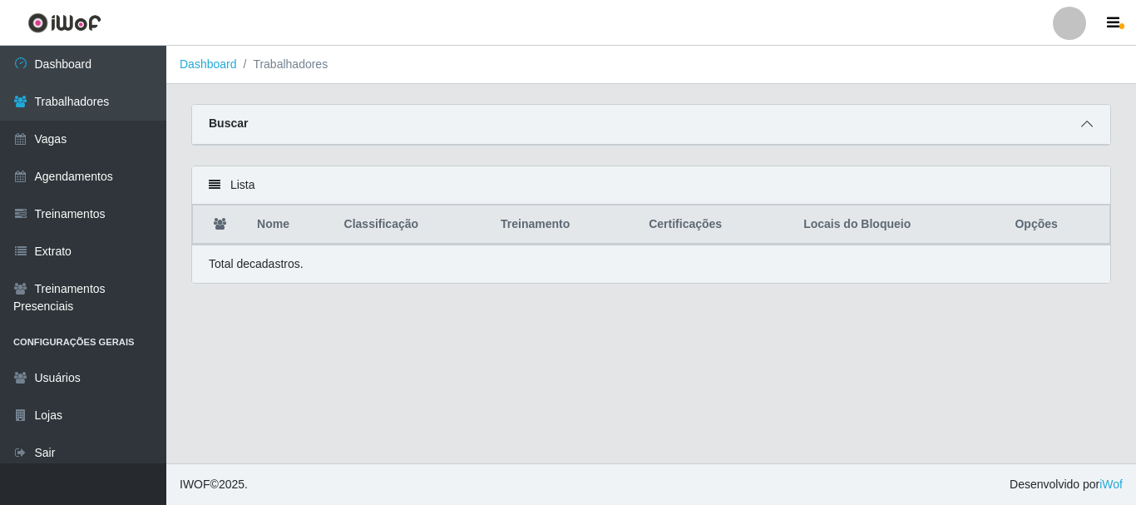
click at [1092, 122] on icon at bounding box center [1087, 124] width 12 height 12
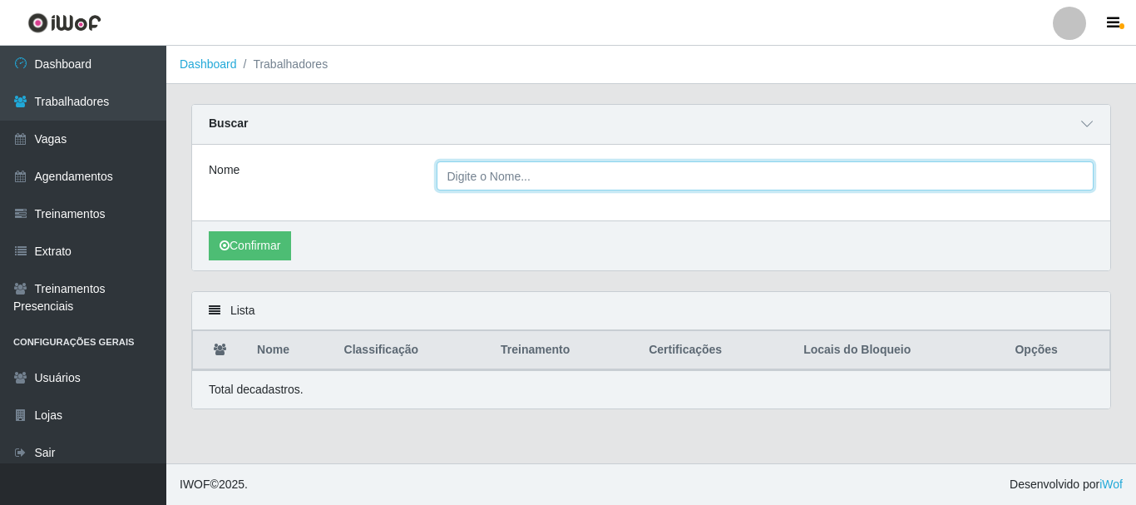
click at [747, 180] on input "Nome" at bounding box center [765, 175] width 658 height 29
click at [209, 231] on button "Confirmar" at bounding box center [250, 245] width 82 height 29
type input "ana carol"
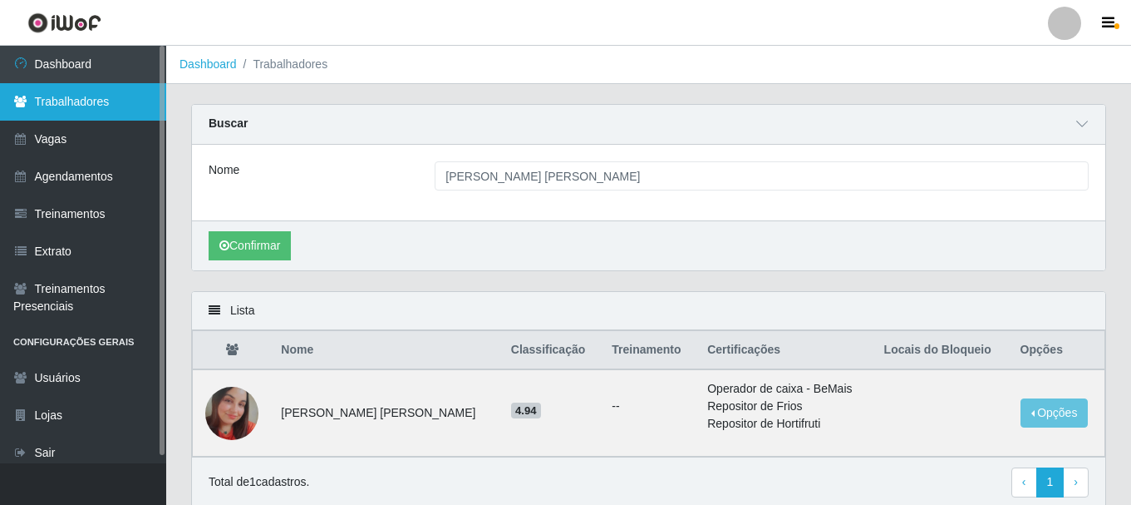
click at [91, 95] on link "Trabalhadores" at bounding box center [83, 101] width 166 height 37
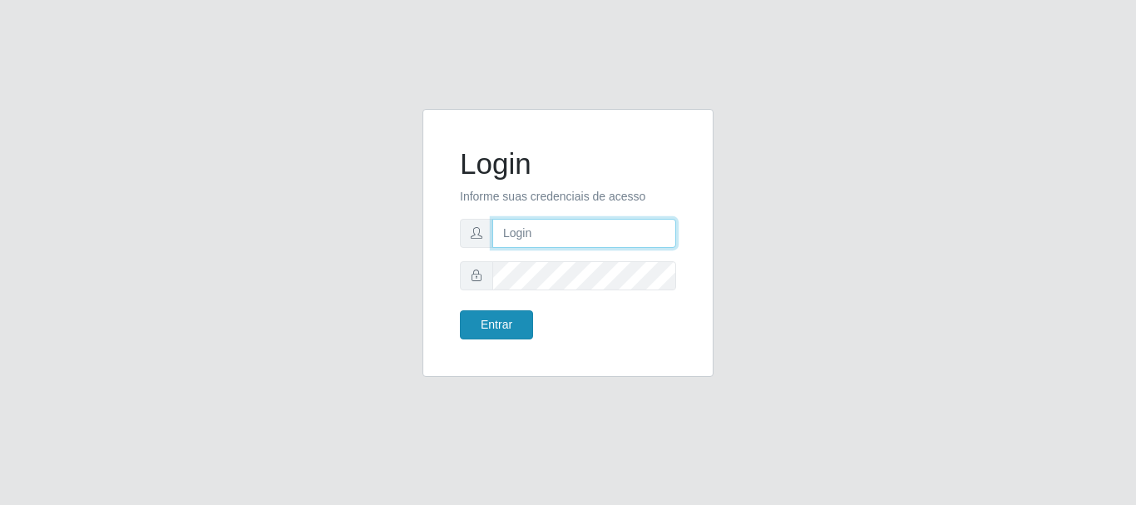
type input "[PERSON_NAME]"
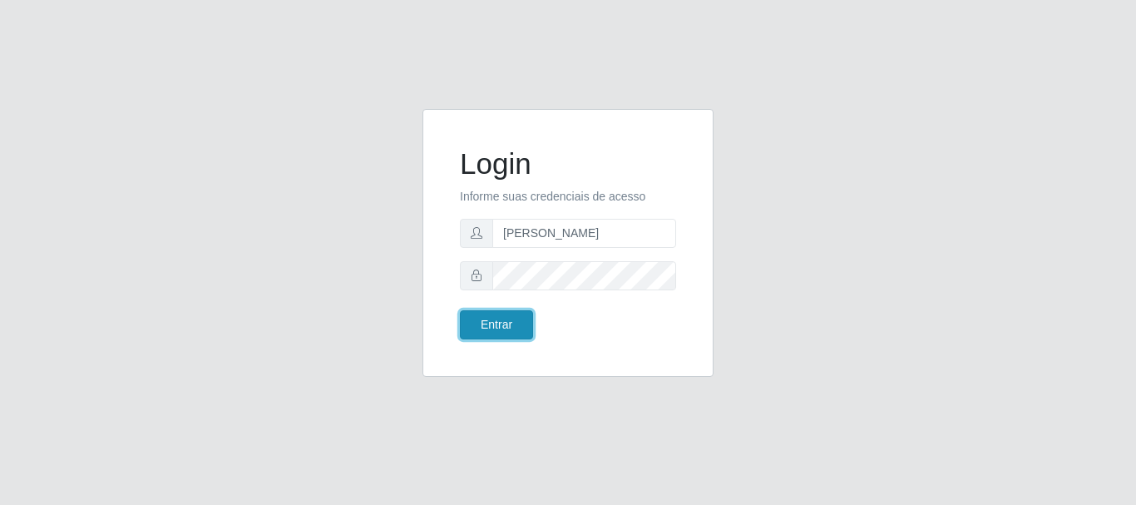
click at [484, 327] on button "Entrar" at bounding box center [496, 324] width 73 height 29
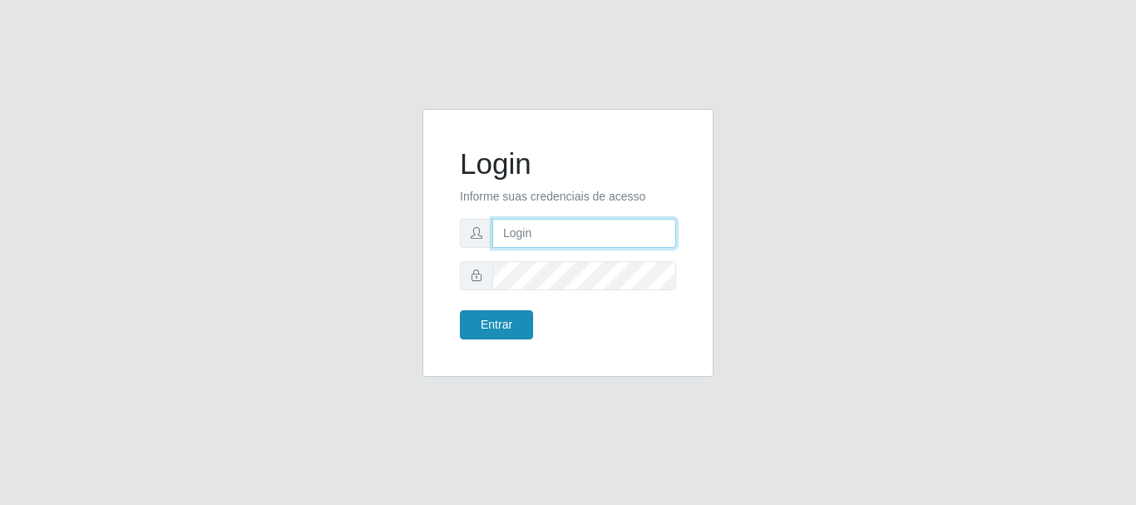
type input "[PERSON_NAME]"
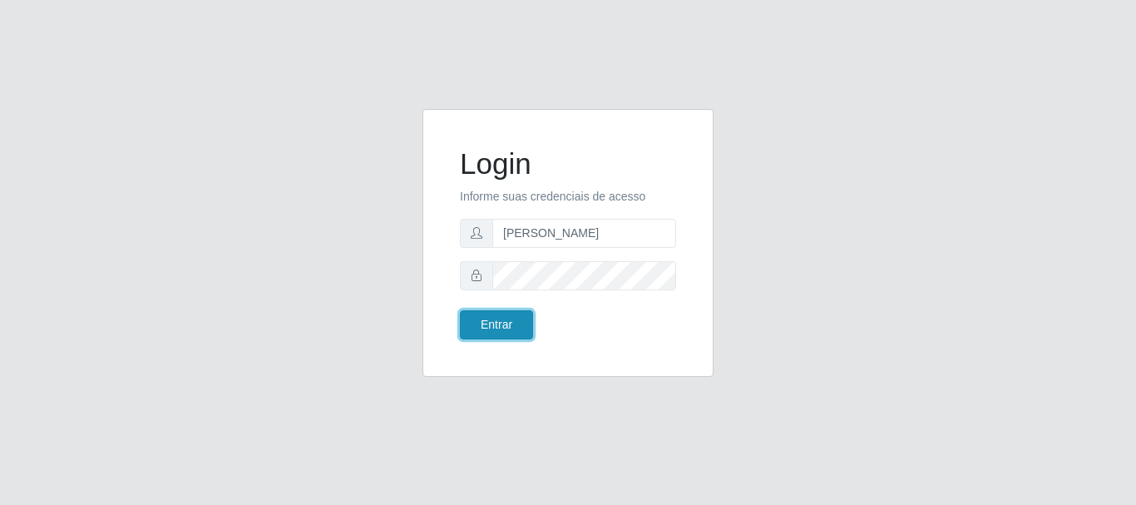
click at [501, 327] on button "Entrar" at bounding box center [496, 324] width 73 height 29
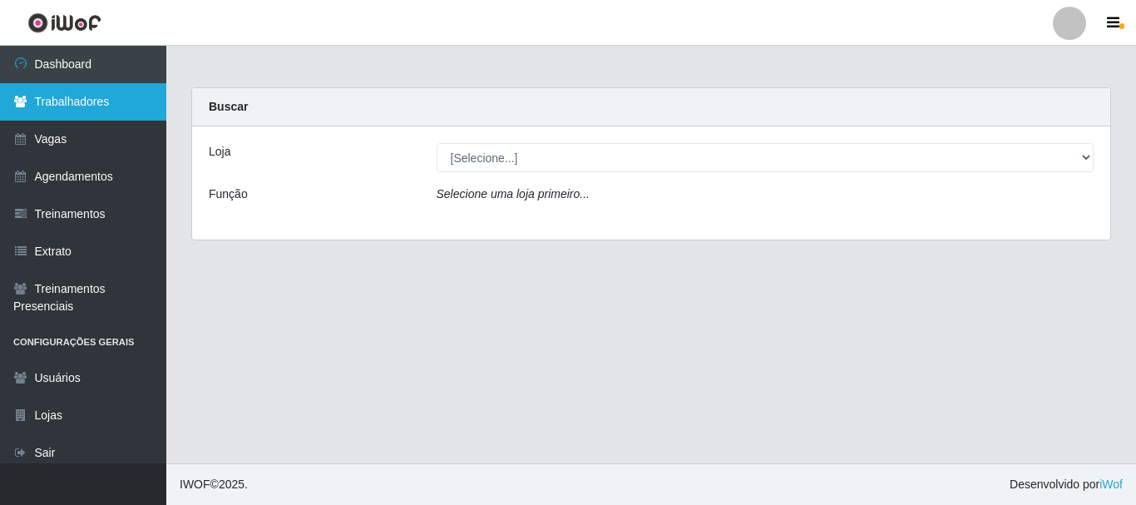
click at [115, 96] on link "Trabalhadores" at bounding box center [83, 101] width 166 height 37
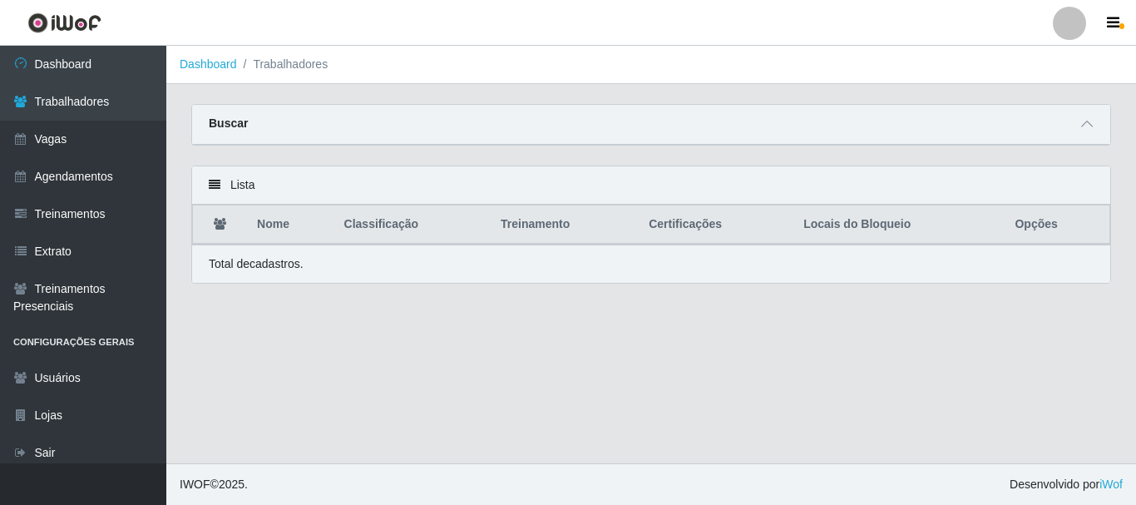
click at [251, 128] on div "Buscar" at bounding box center [651, 125] width 918 height 40
click at [395, 131] on div "Buscar" at bounding box center [651, 125] width 918 height 40
click at [408, 121] on div "Buscar" at bounding box center [651, 125] width 918 height 40
click at [1095, 126] on span at bounding box center [1087, 124] width 20 height 19
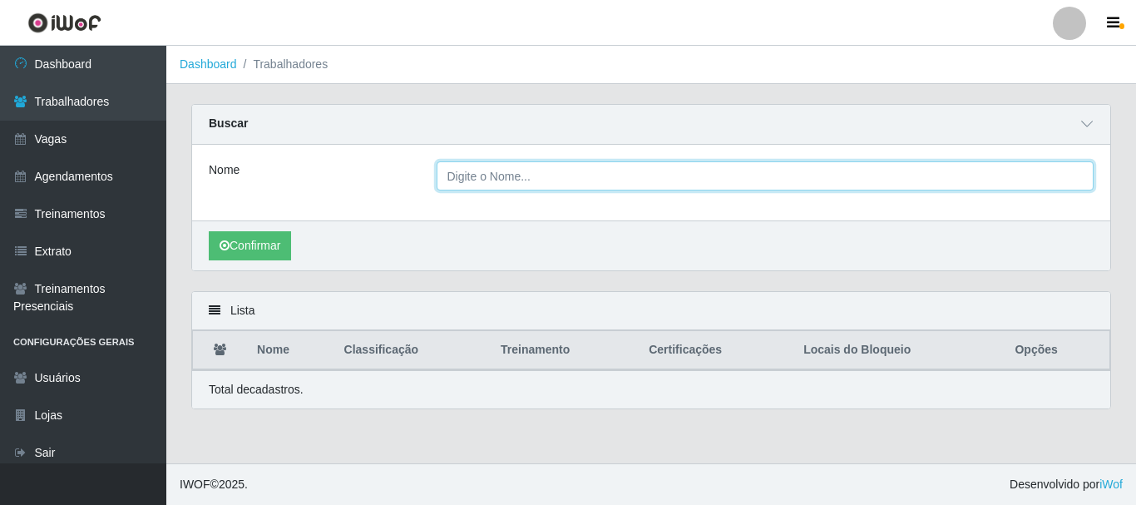
click at [471, 180] on input "Nome" at bounding box center [765, 175] width 658 height 29
type input "[PERSON_NAME]"
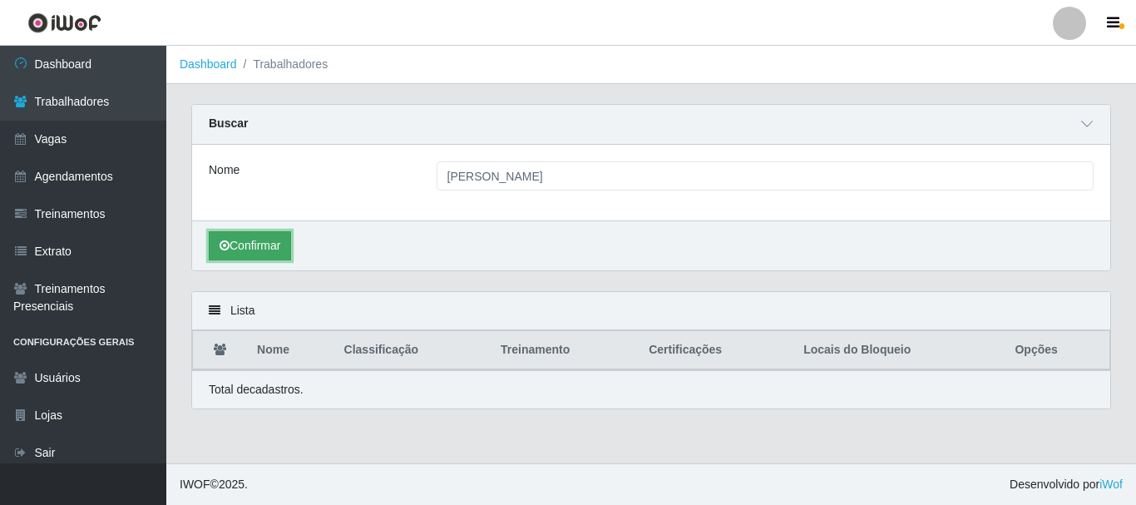
click at [270, 242] on button "Confirmar" at bounding box center [250, 245] width 82 height 29
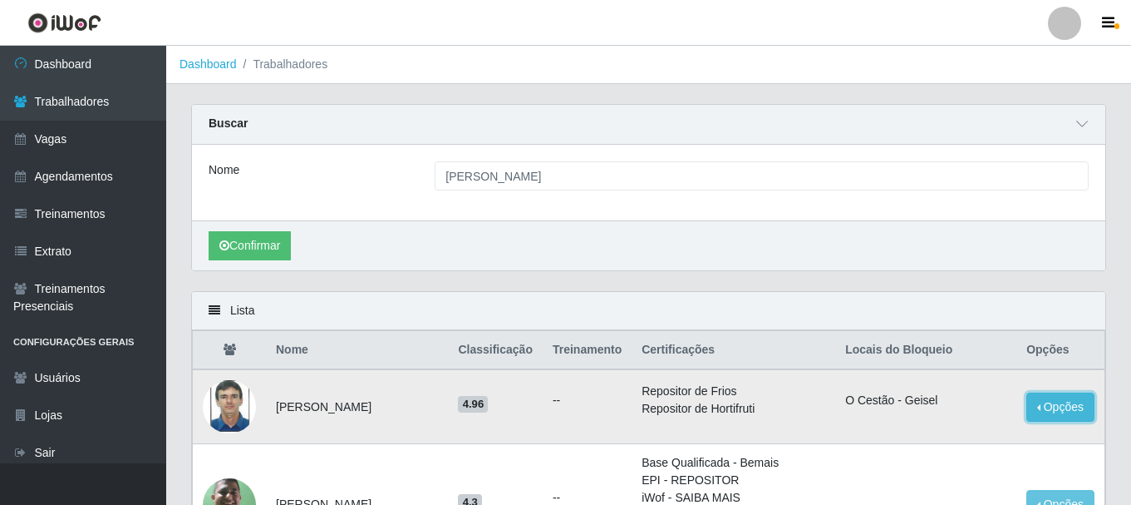
click at [1062, 421] on button "Opções" at bounding box center [1061, 406] width 68 height 29
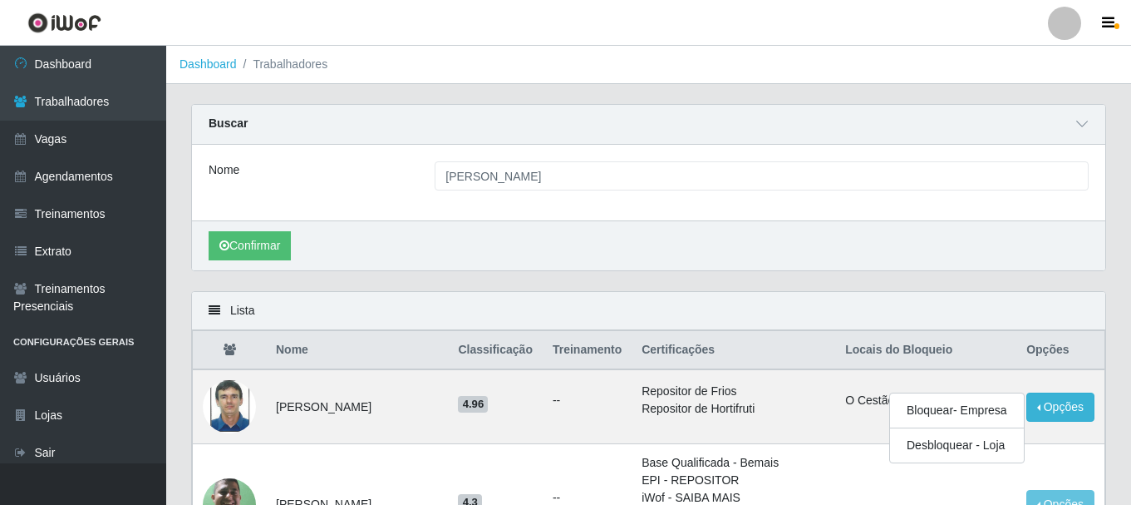
click at [1028, 294] on div "Lista" at bounding box center [649, 311] width 914 height 38
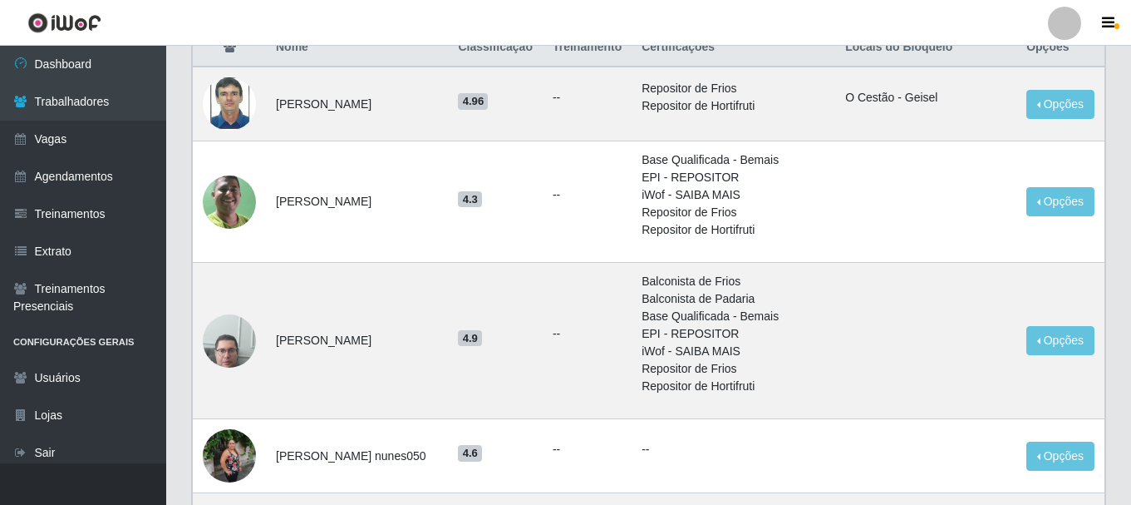
scroll to position [166, 0]
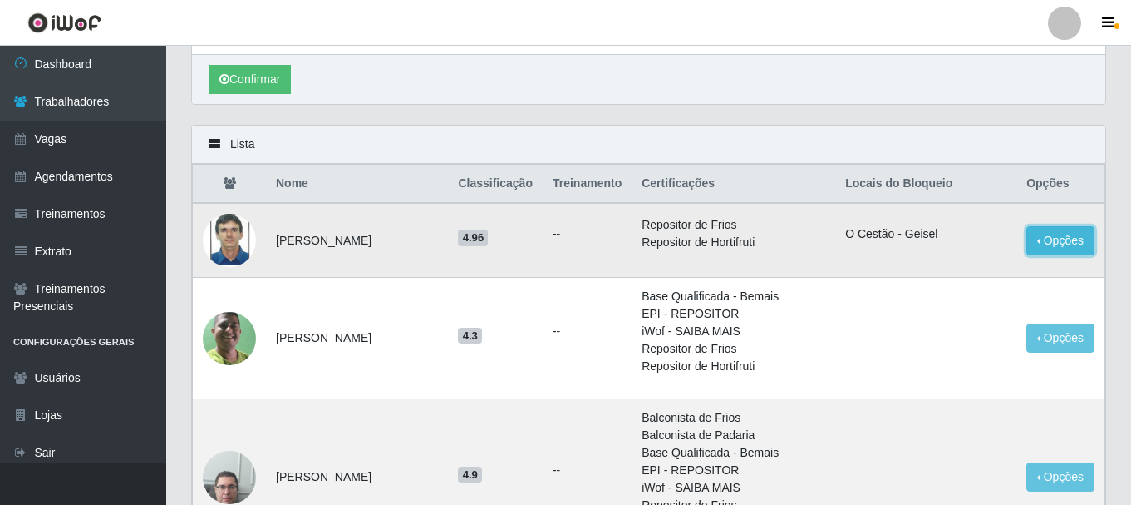
click at [1066, 255] on button "Opções" at bounding box center [1061, 240] width 68 height 29
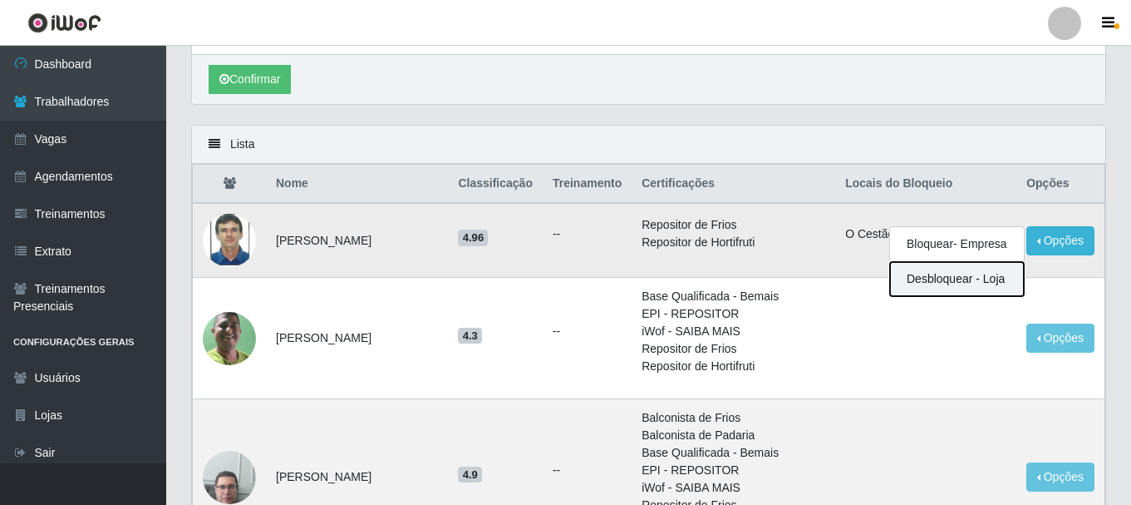
click at [960, 296] on button "Desbloquear - Loja" at bounding box center [957, 279] width 134 height 34
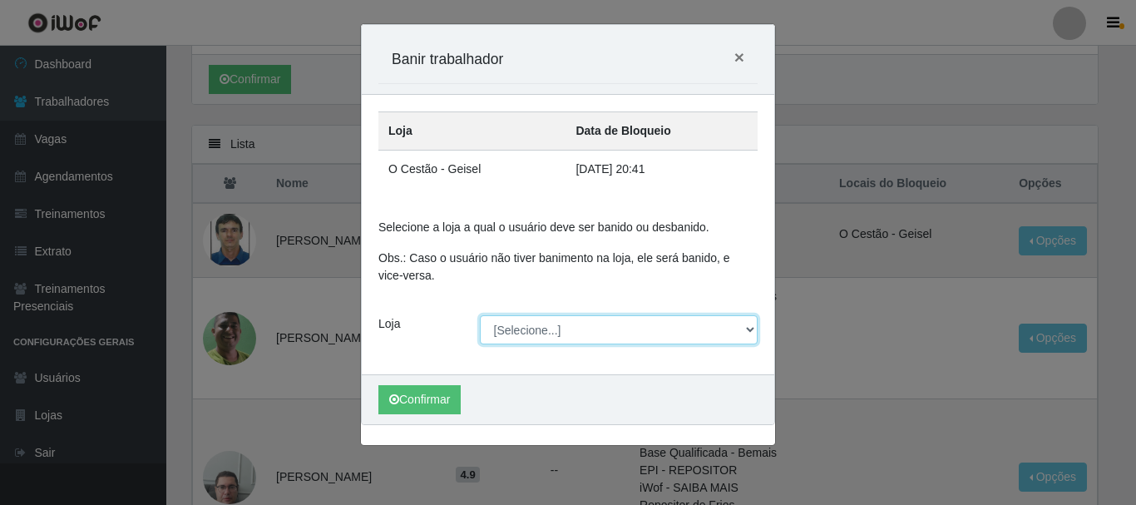
click at [751, 329] on select "[Selecione...] O Cestão - [GEOGRAPHIC_DATA]" at bounding box center [619, 329] width 278 height 29
select select "238"
click at [480, 315] on select "[Selecione...] O Cestão - [GEOGRAPHIC_DATA]" at bounding box center [619, 329] width 278 height 29
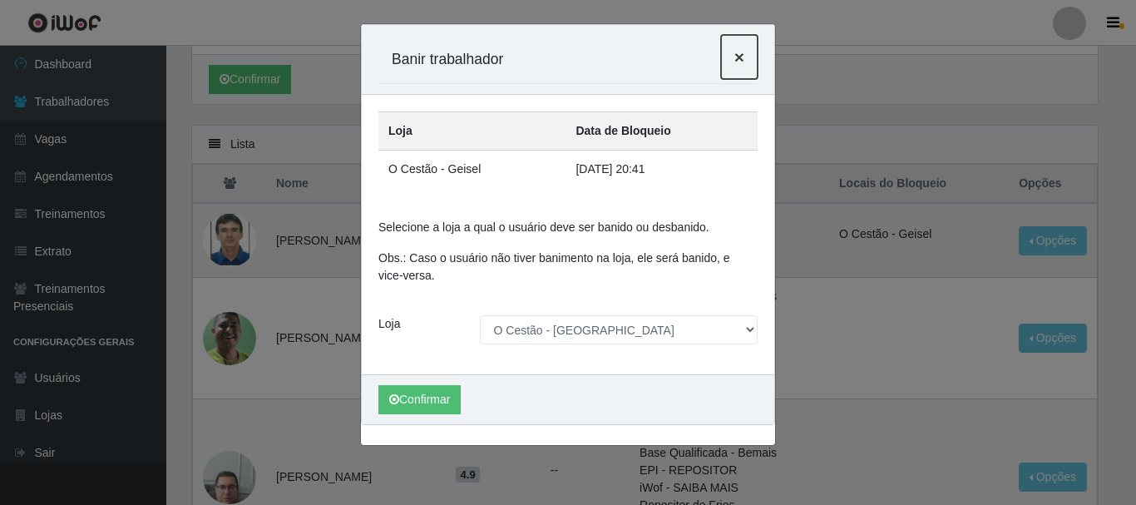
click at [735, 55] on span "×" at bounding box center [739, 56] width 10 height 19
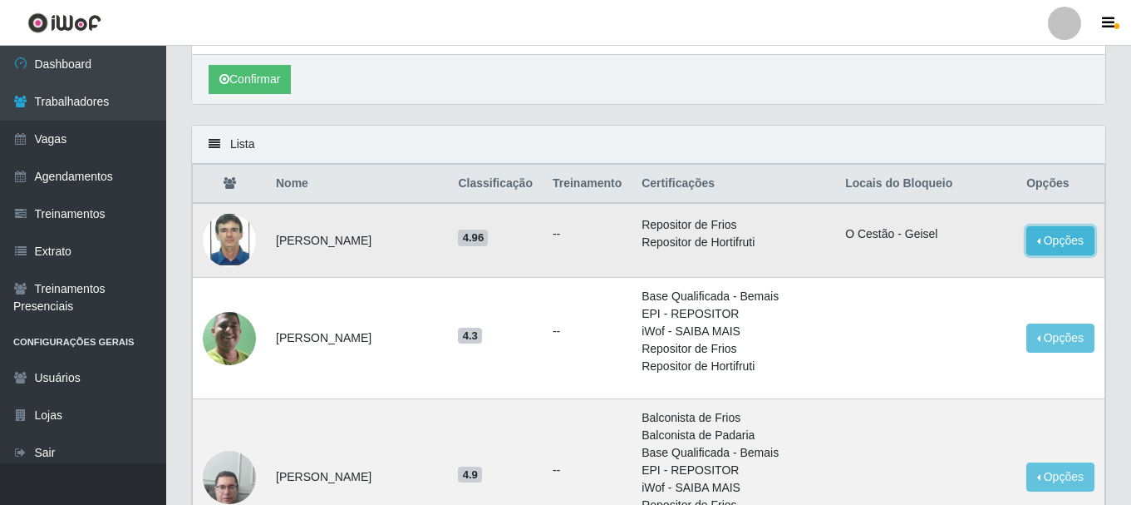
click at [1041, 255] on button "Opções" at bounding box center [1061, 240] width 68 height 29
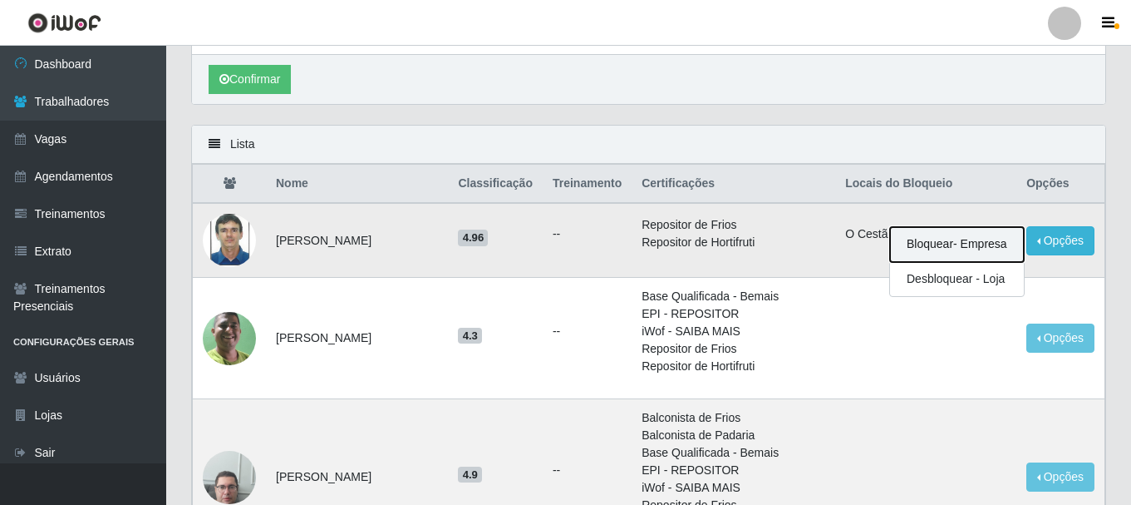
click at [1003, 262] on button "Bloquear - Empresa" at bounding box center [957, 244] width 134 height 35
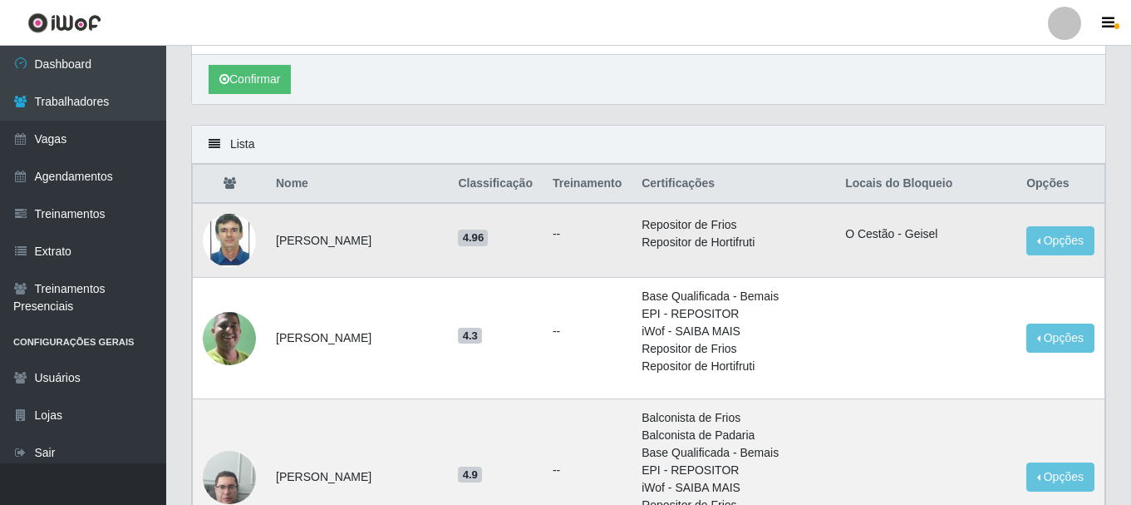
click at [988, 243] on li "O Cestão - Geisel" at bounding box center [925, 233] width 161 height 17
click at [1052, 255] on button "Opções" at bounding box center [1061, 240] width 68 height 29
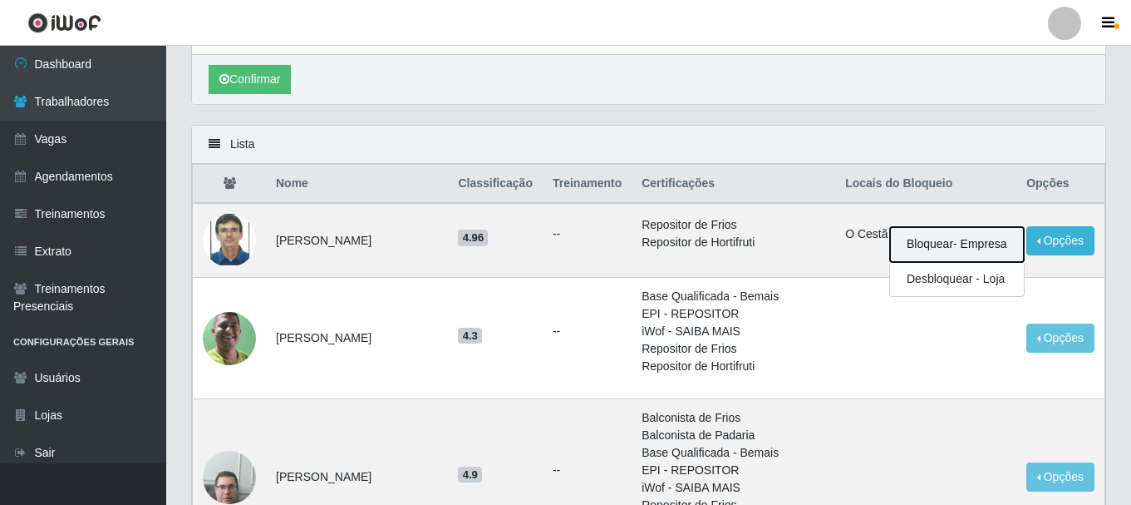
click at [969, 261] on button "Bloquear - Empresa" at bounding box center [957, 244] width 134 height 35
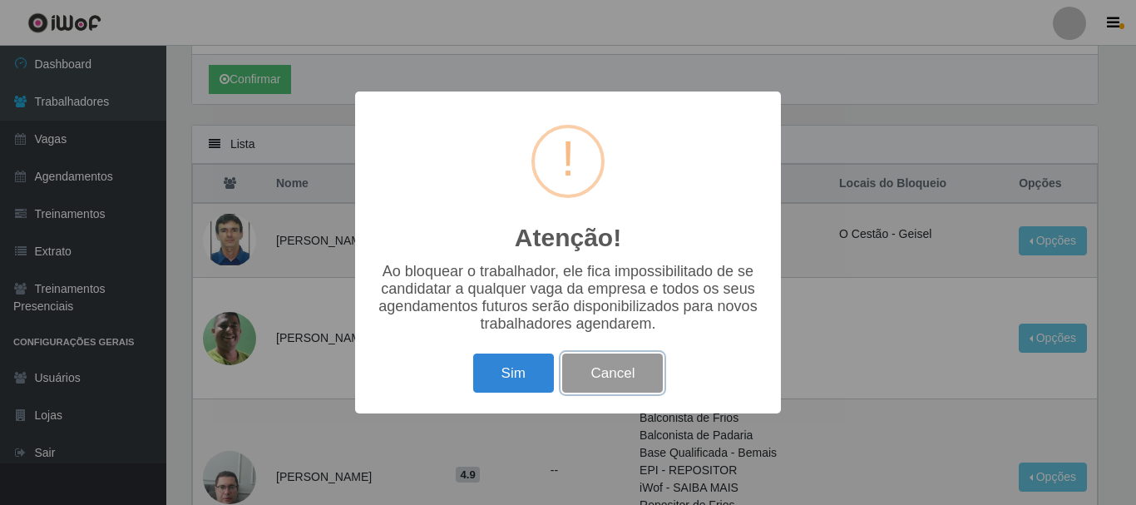
click at [640, 387] on button "Cancel" at bounding box center [612, 372] width 101 height 39
